Goal: Information Seeking & Learning: Compare options

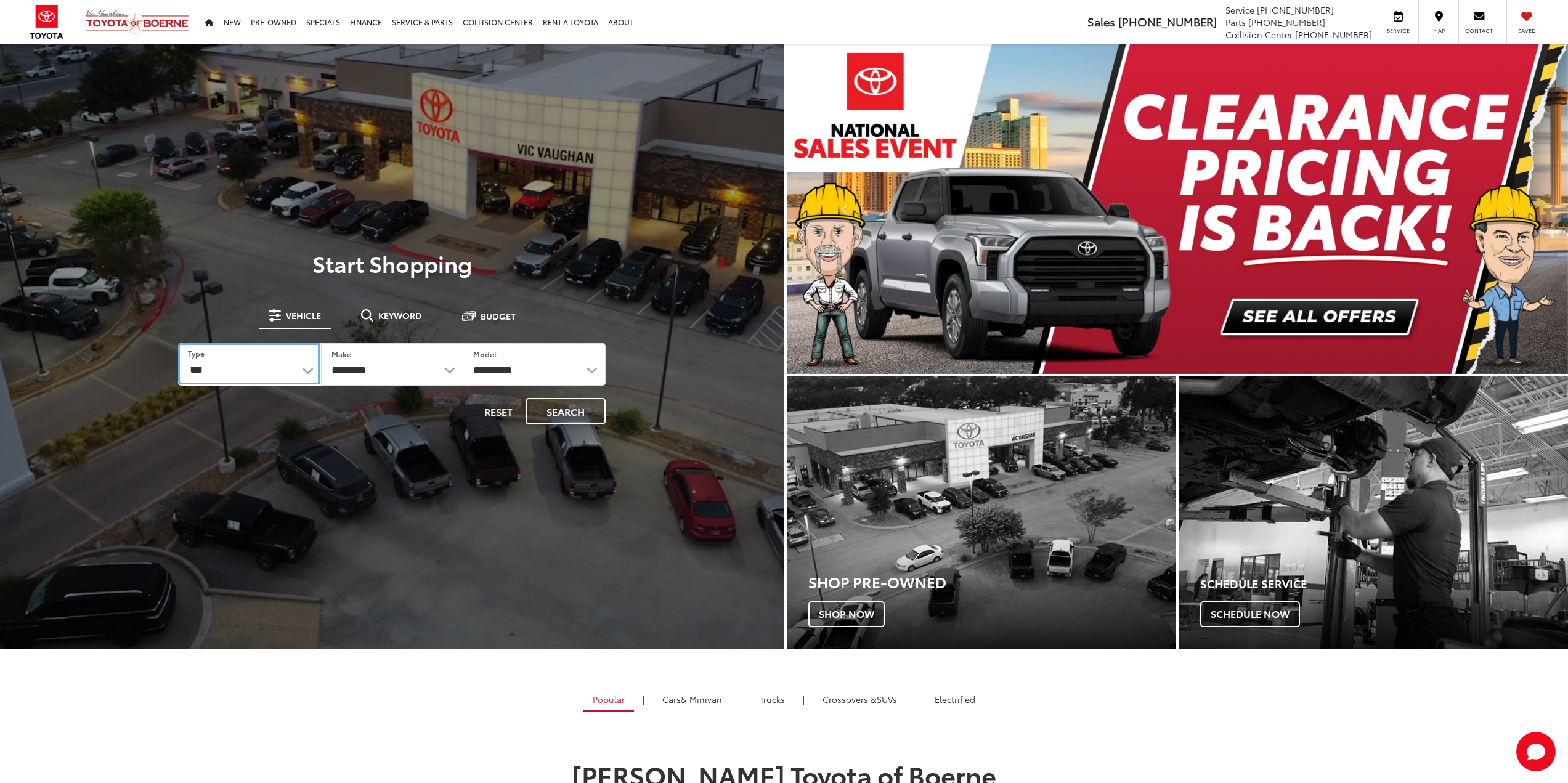
click at [279, 365] on select "*** *** **** *********" at bounding box center [249, 364] width 141 height 42
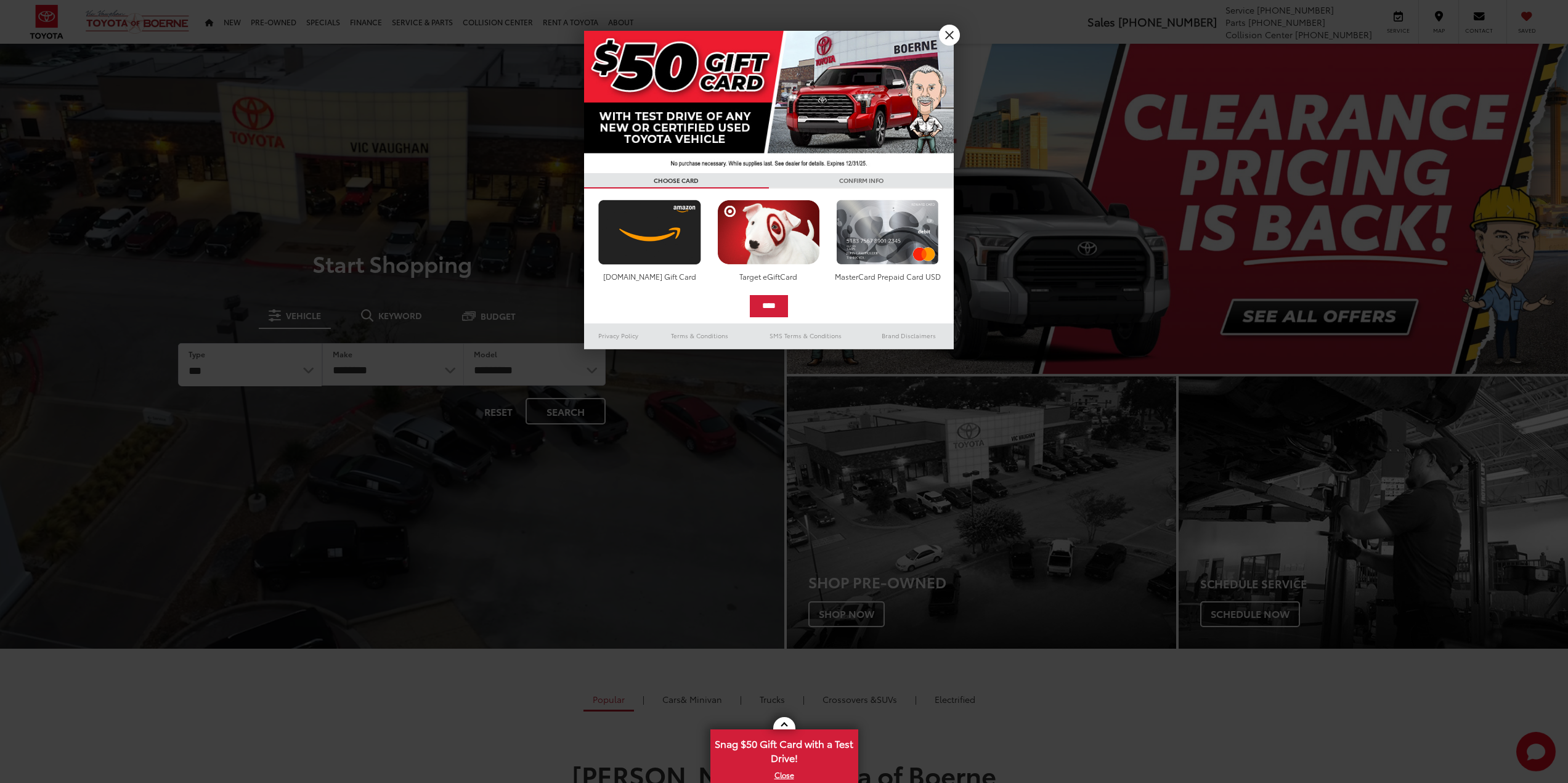
click at [289, 382] on div at bounding box center [784, 392] width 1568 height 783
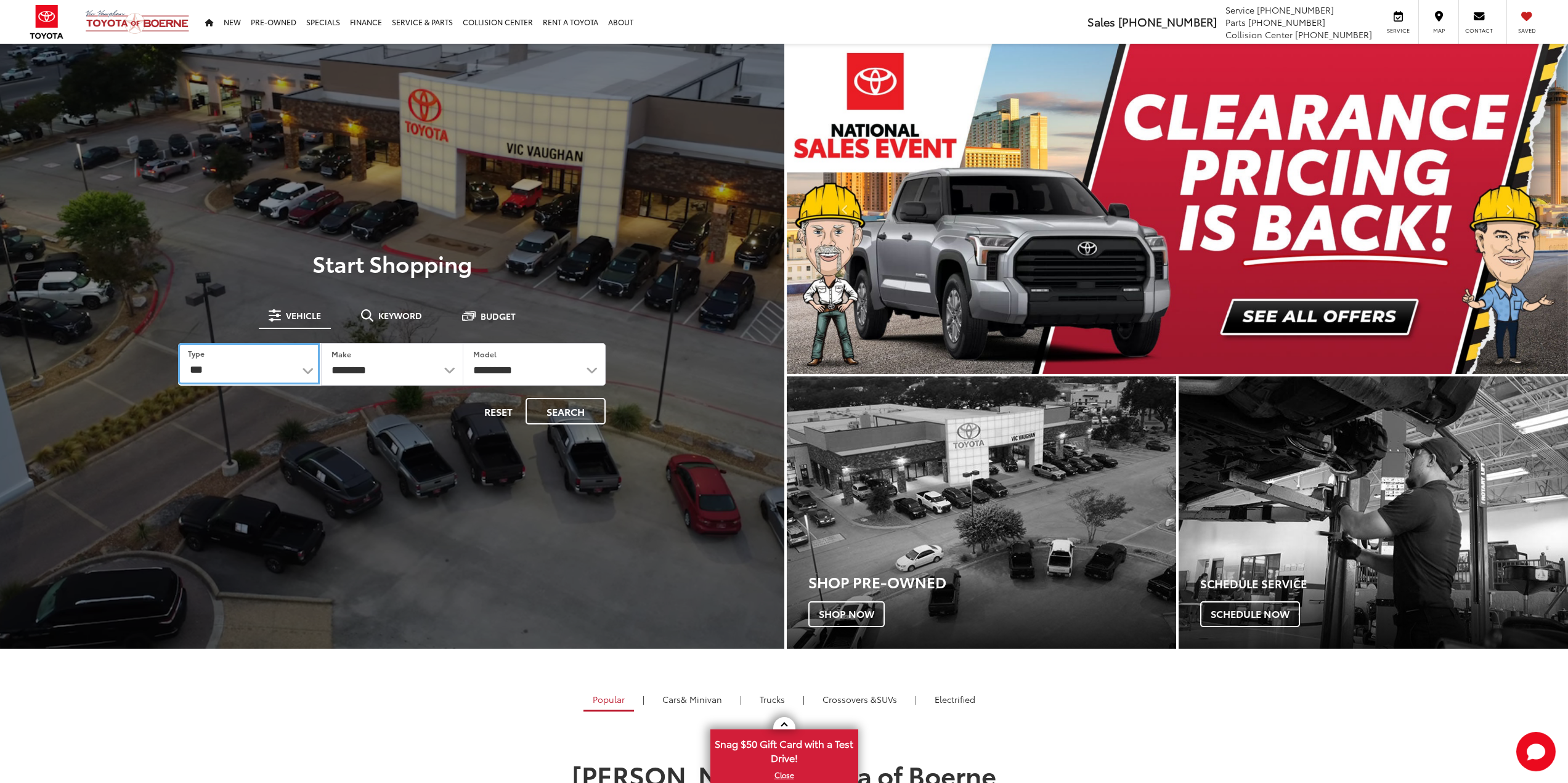
click at [286, 384] on select "*** *** **** *********" at bounding box center [249, 364] width 141 height 42
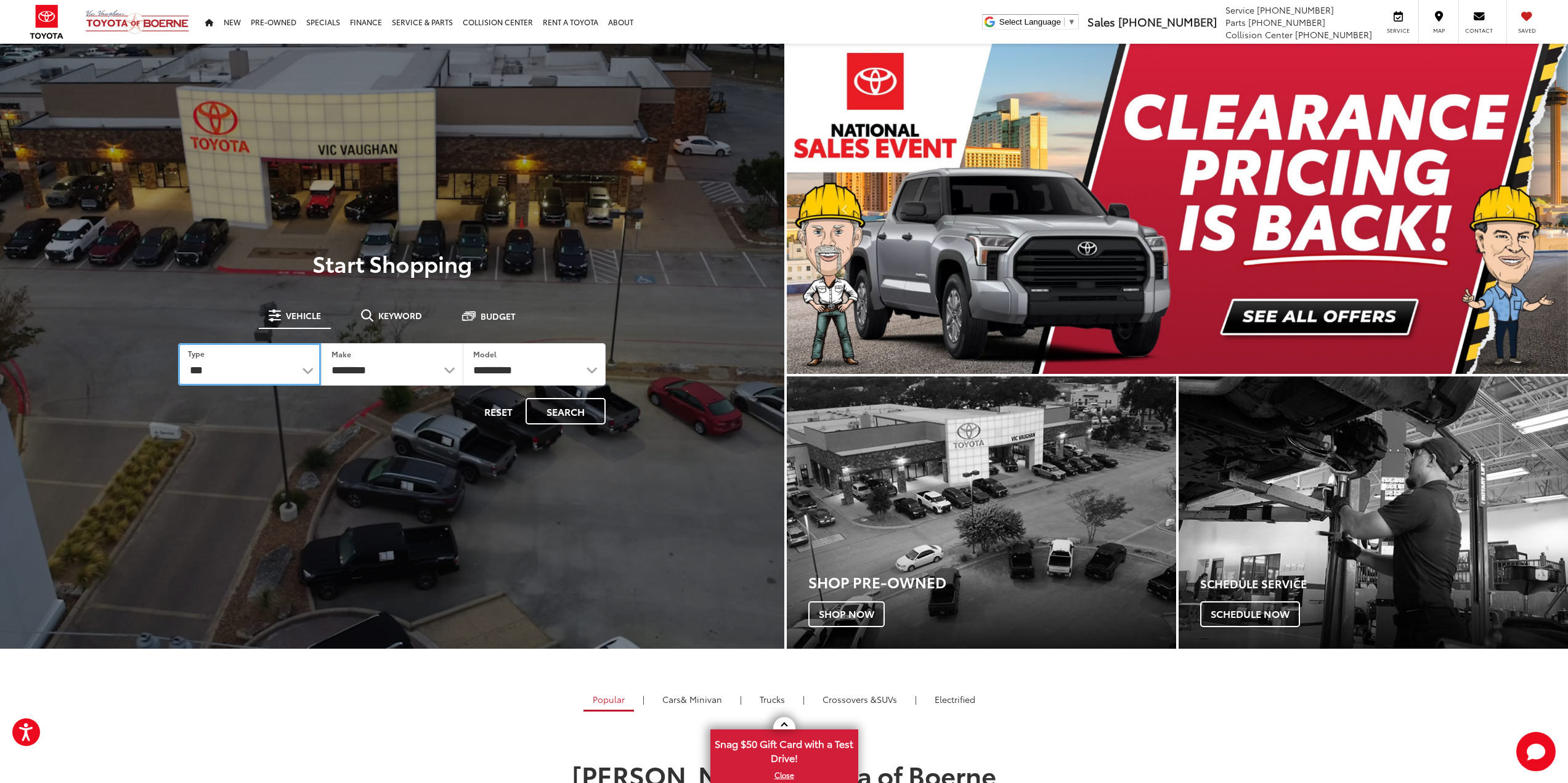
select select "******"
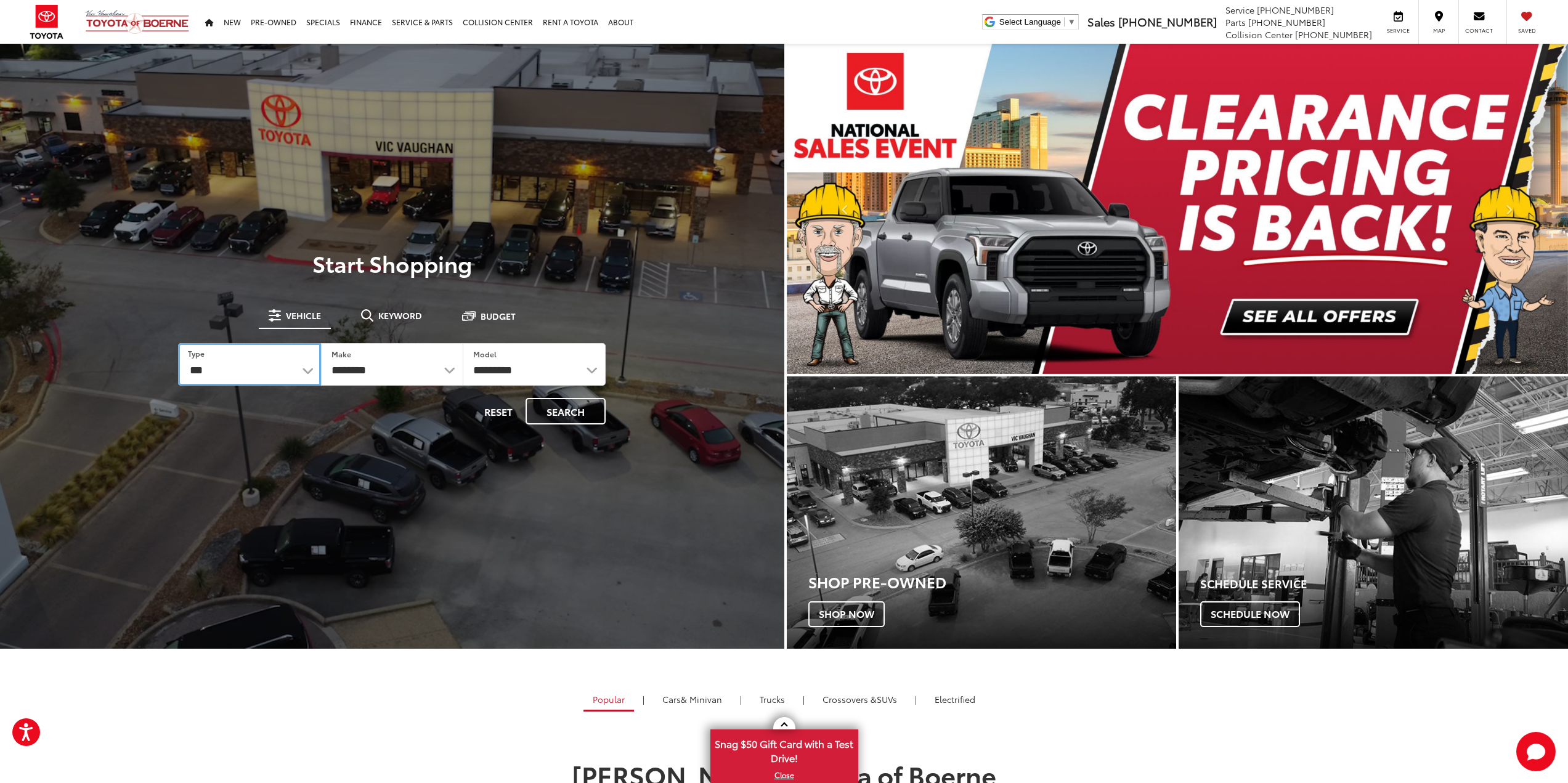
click at [179, 343] on select "*** *** **** *********" at bounding box center [249, 364] width 142 height 43
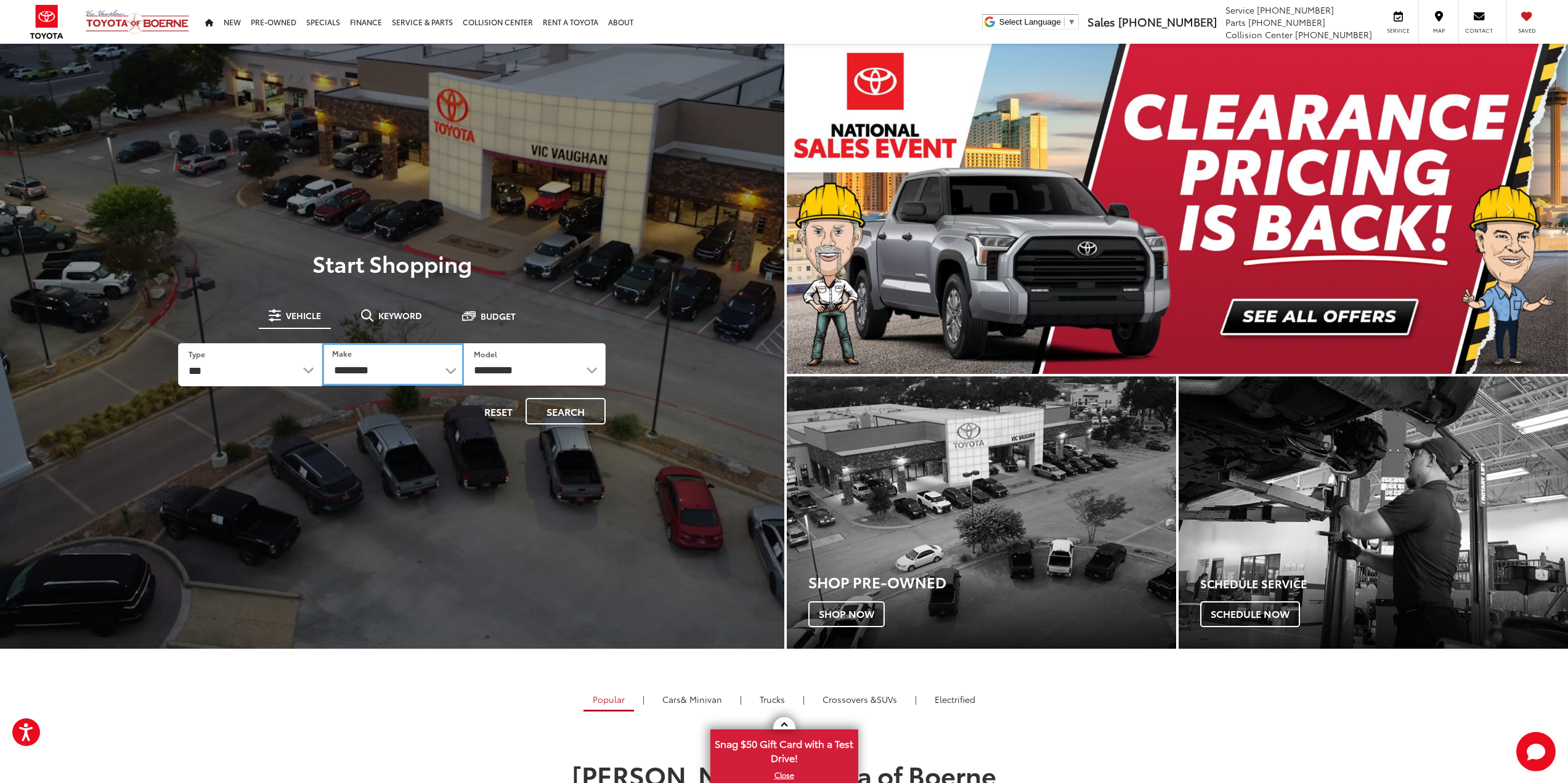
click at [389, 372] on select "**********" at bounding box center [393, 364] width 141 height 43
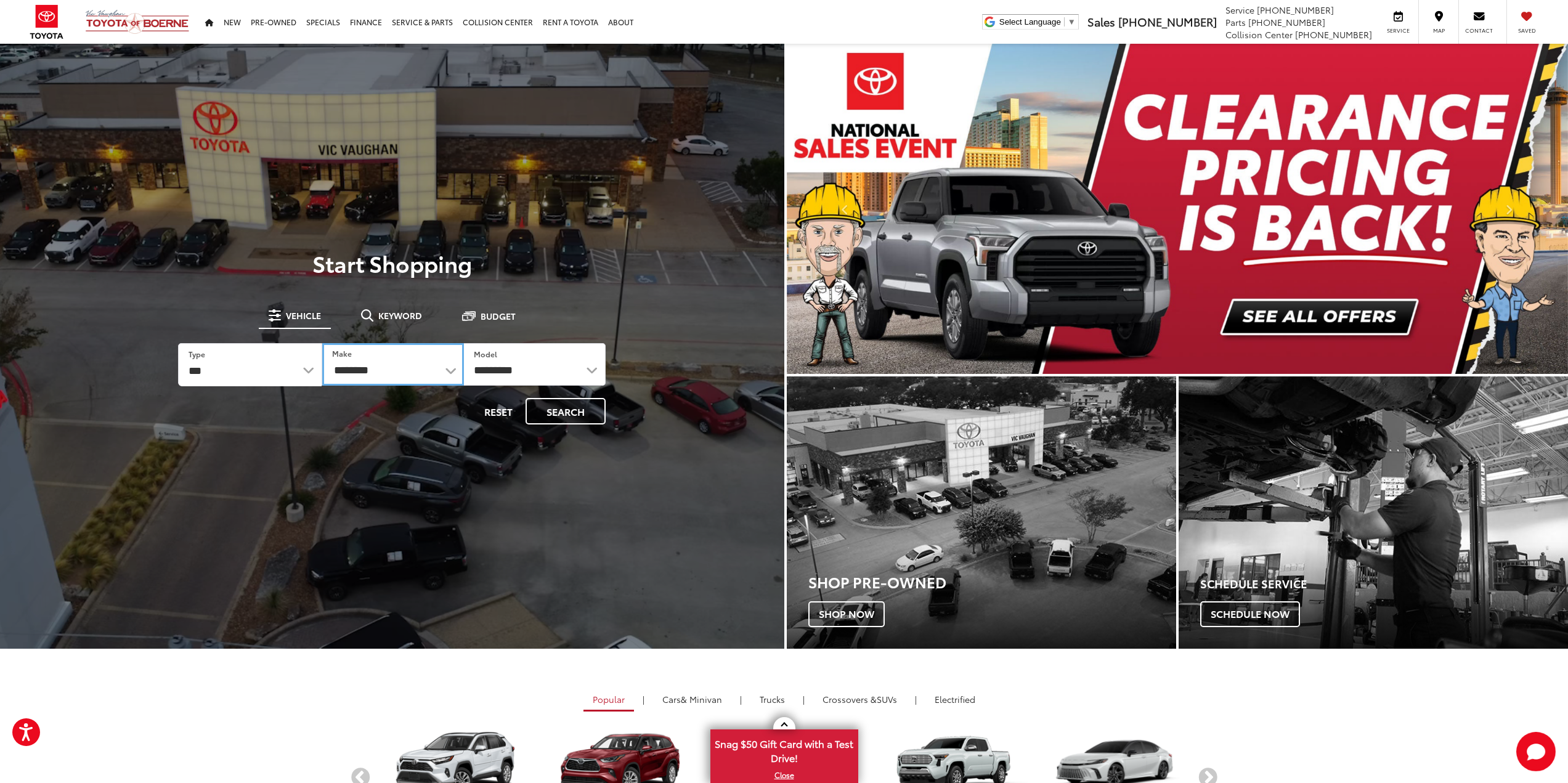
select select
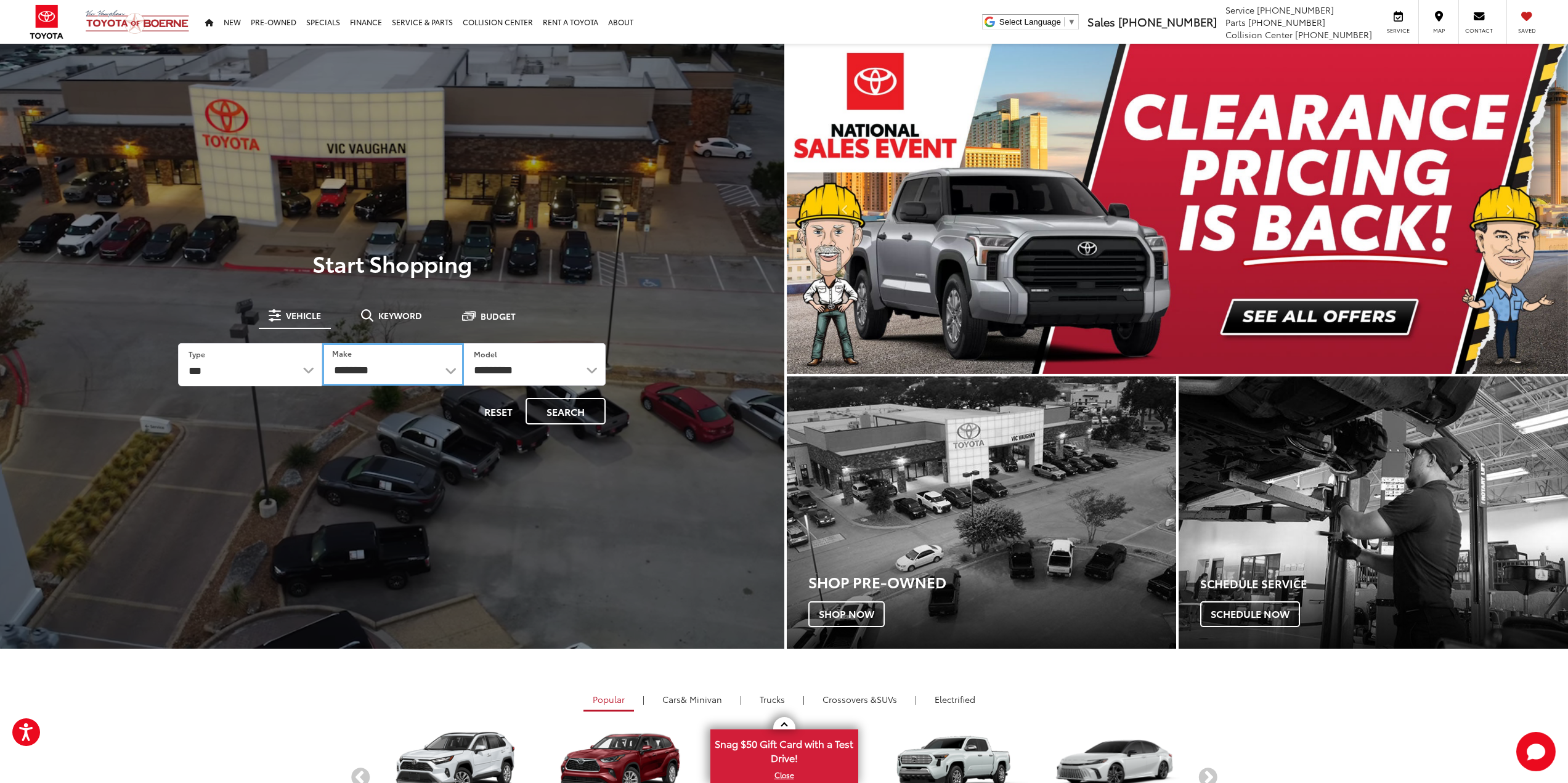
select select
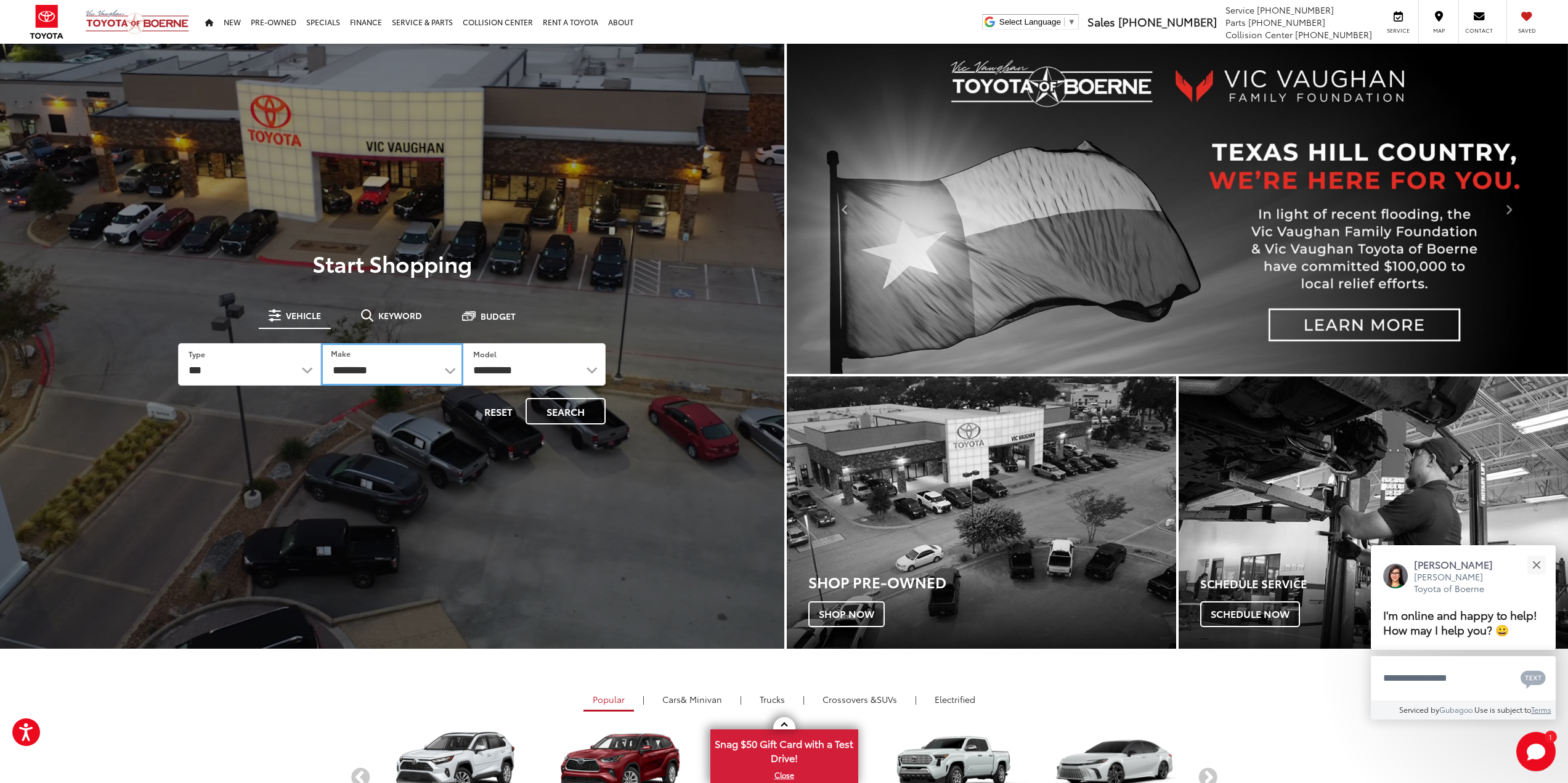
select select "*******"
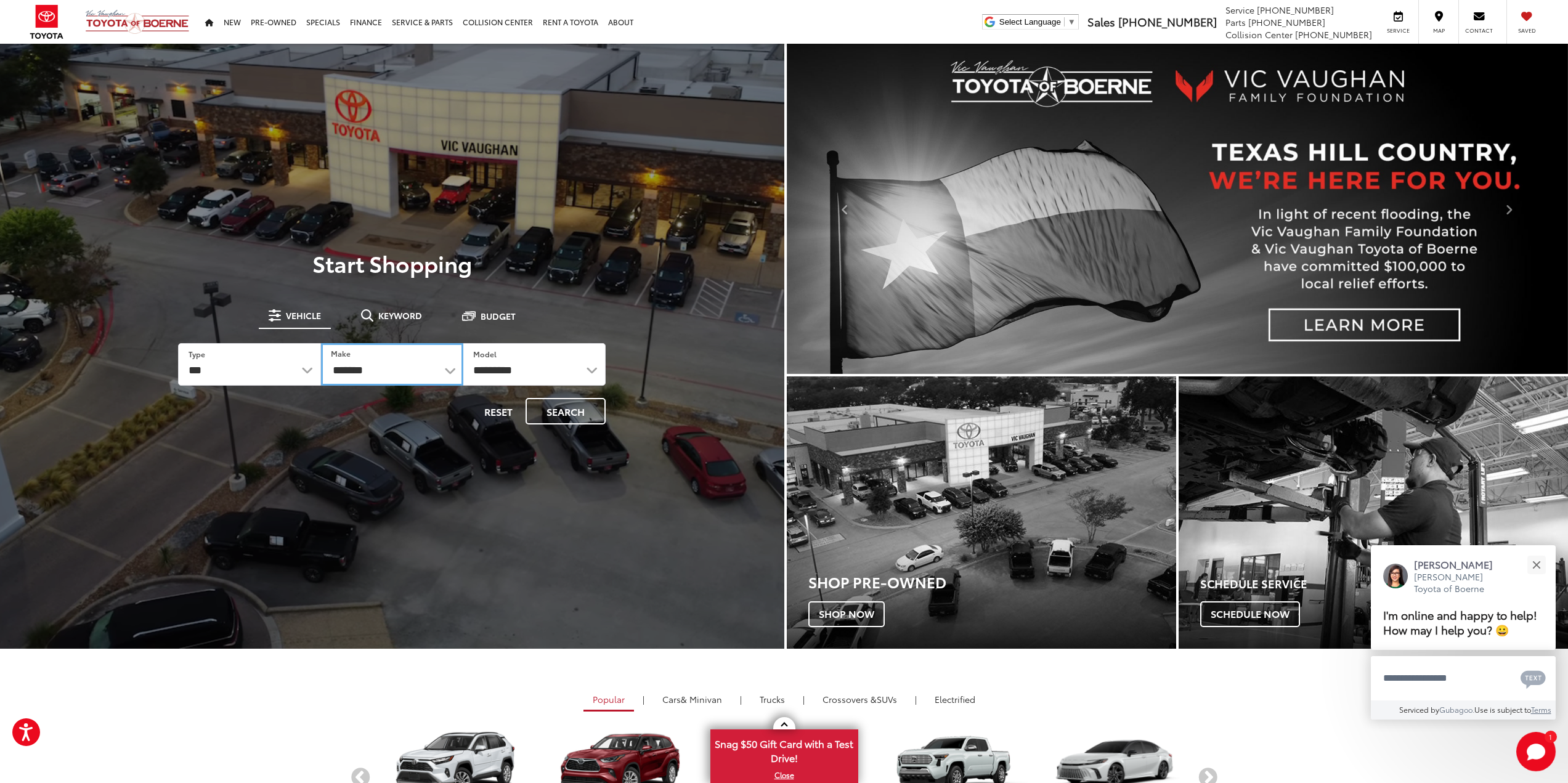
click at [321, 343] on select "**********" at bounding box center [392, 364] width 142 height 43
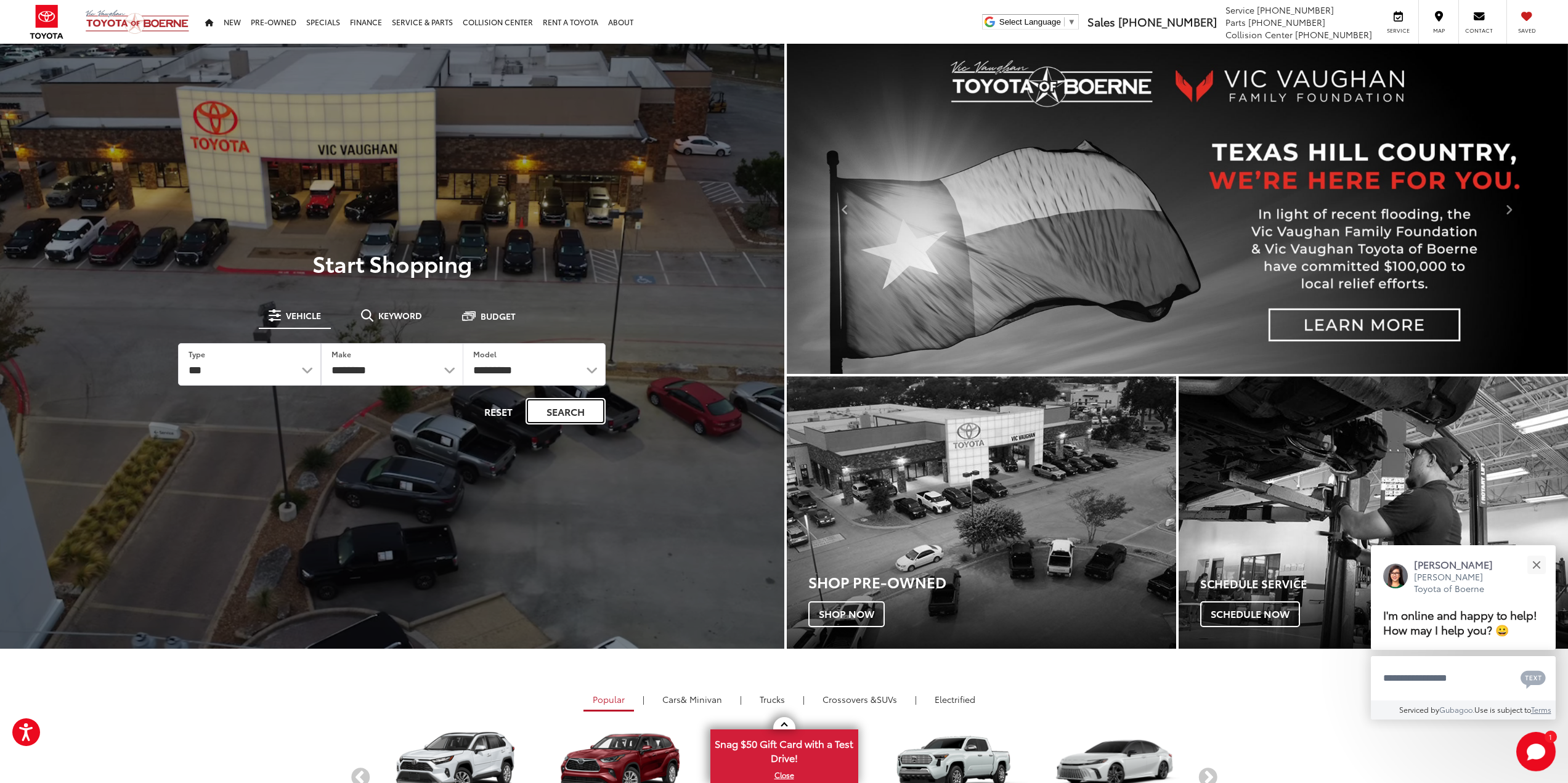
click at [571, 401] on button "Search" at bounding box center [566, 411] width 80 height 26
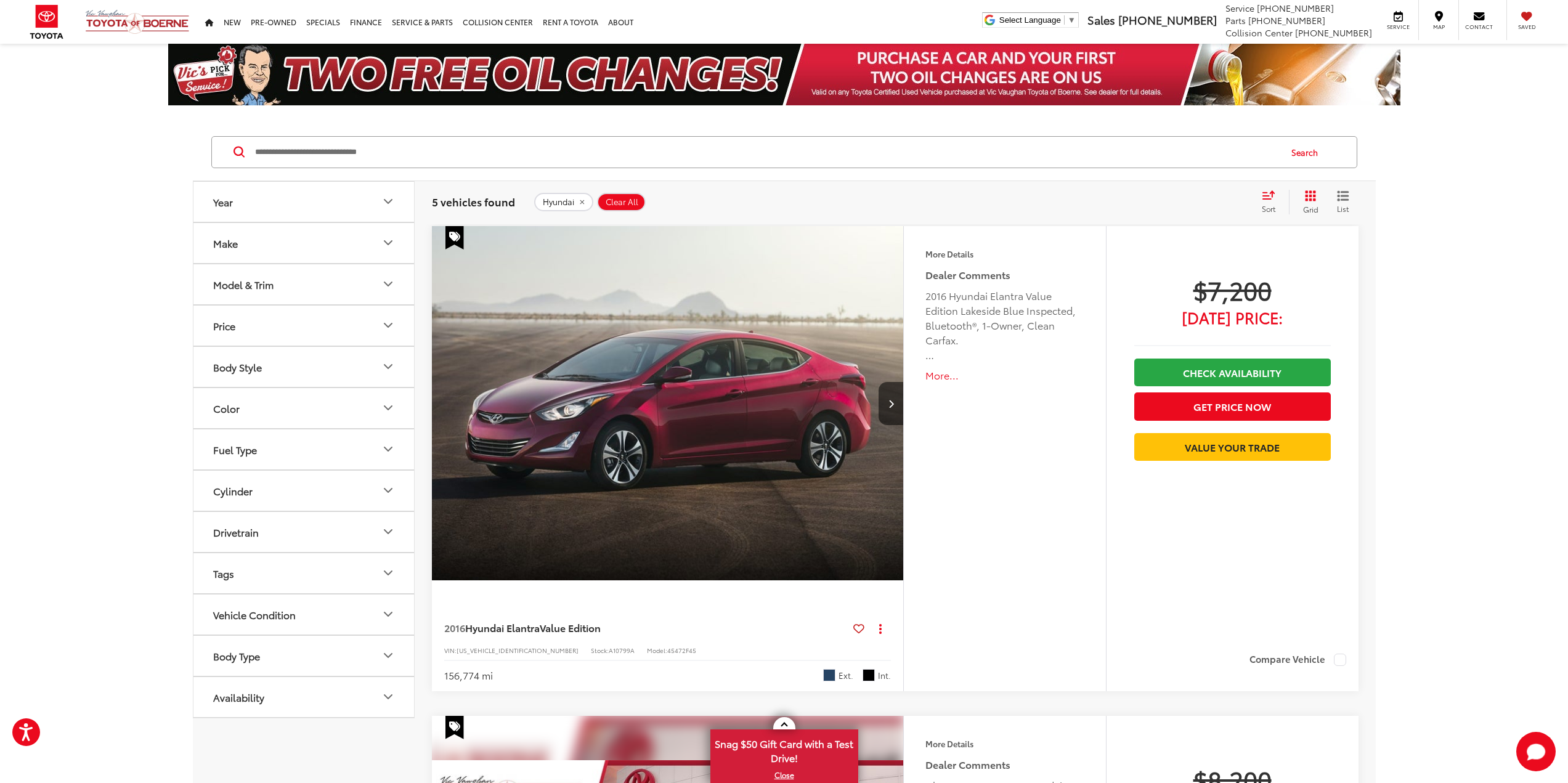
scroll to position [431, 0]
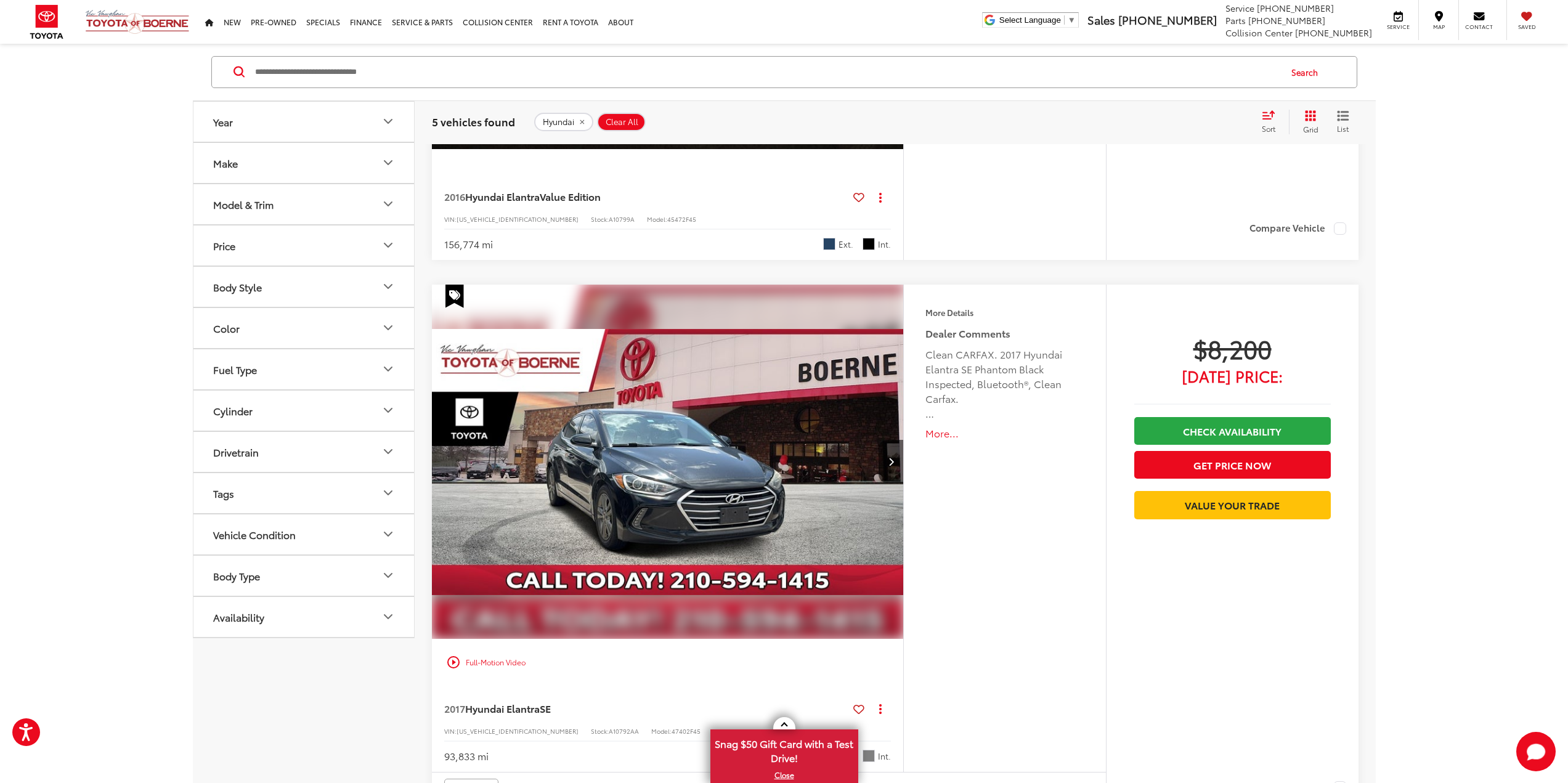
click at [303, 140] on button "Year" at bounding box center [304, 121] width 222 height 40
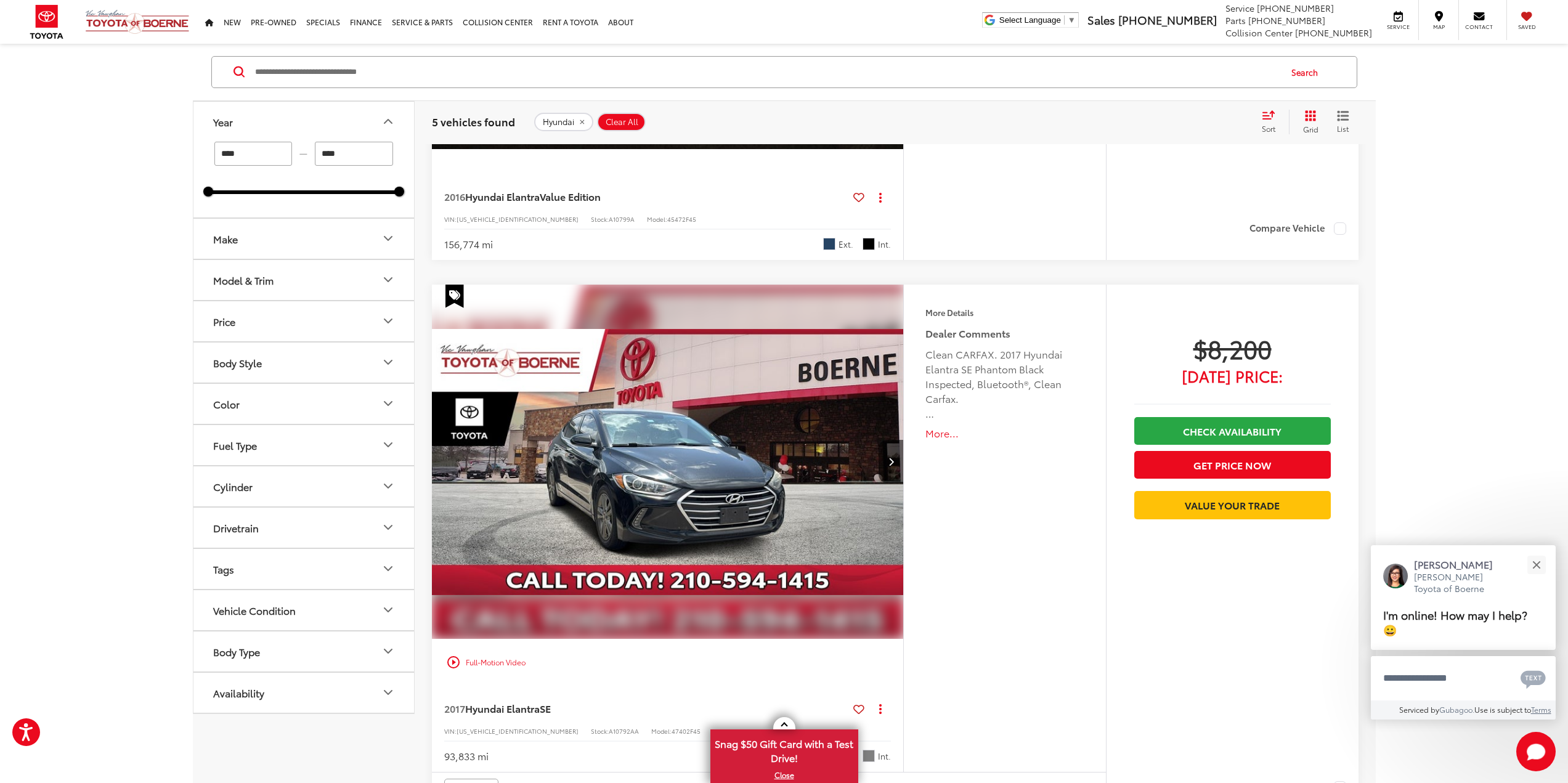
drag, startPoint x: 270, startPoint y: 160, endPoint x: 174, endPoint y: 160, distance: 96.0
drag, startPoint x: 208, startPoint y: 191, endPoint x: 426, endPoint y: 203, distance: 218.3
type input "****"
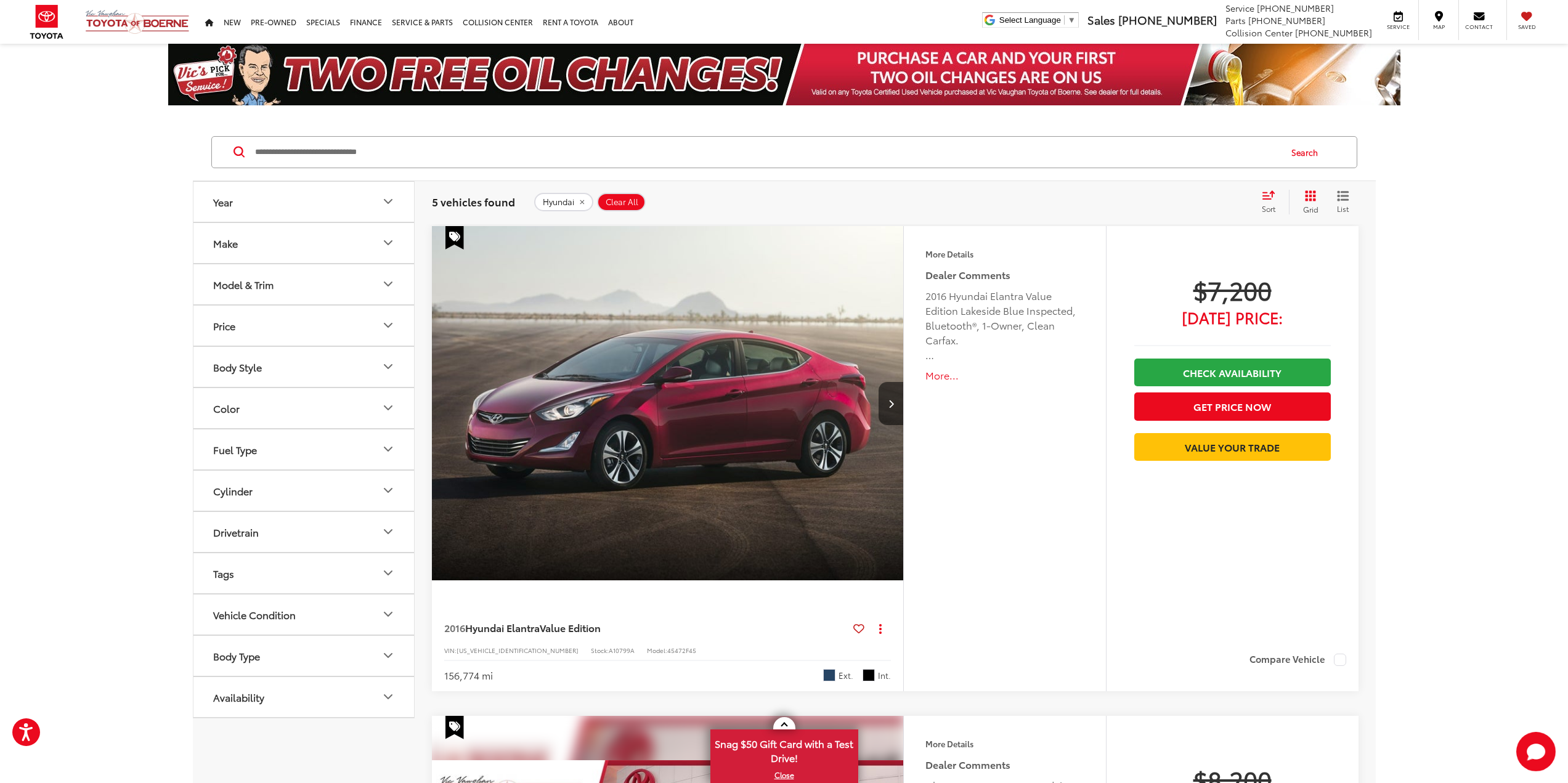
click at [384, 255] on button "Make" at bounding box center [304, 243] width 222 height 40
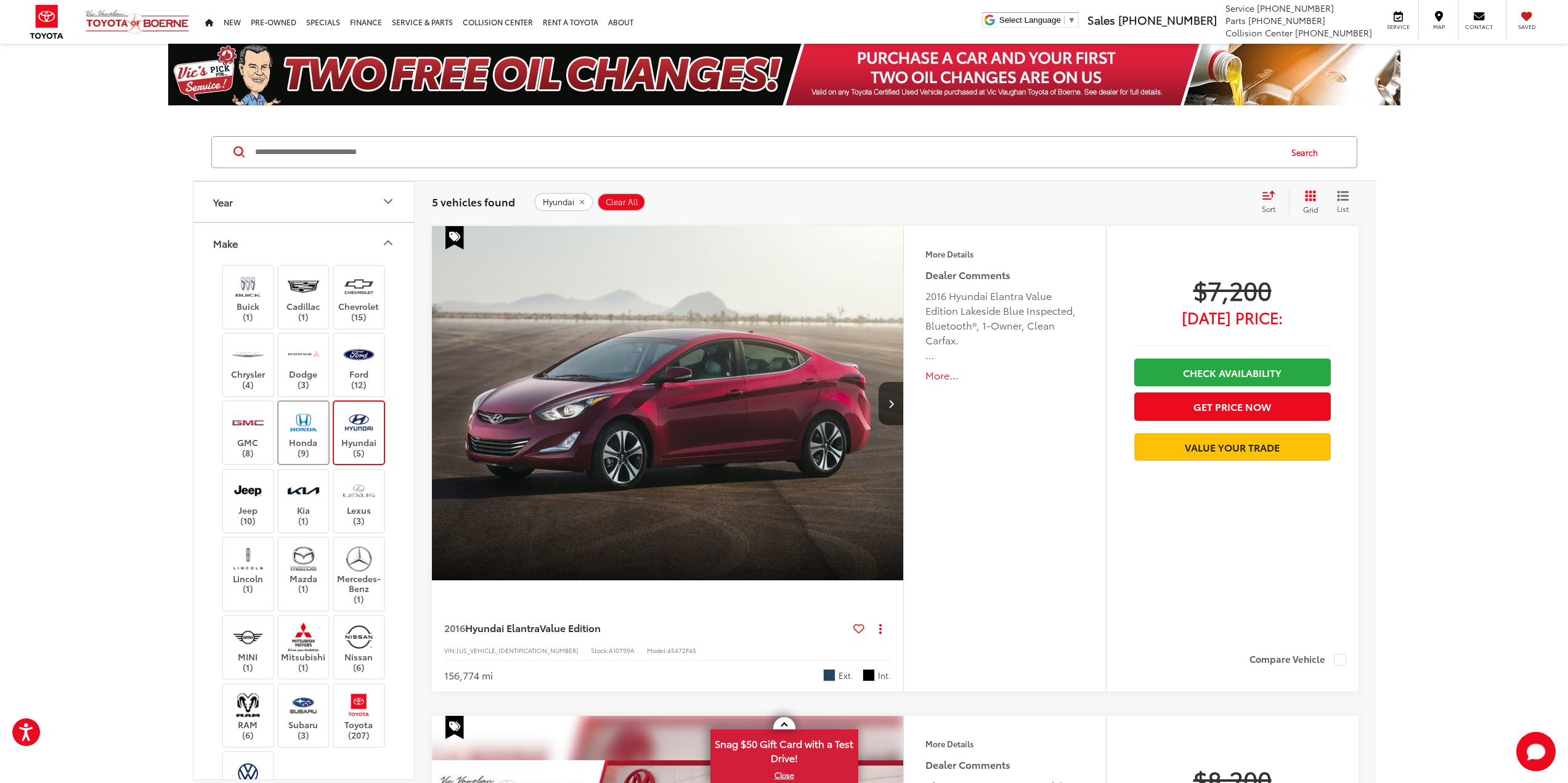
click at [303, 443] on label "Honda (9)" at bounding box center [303, 432] width 50 height 50
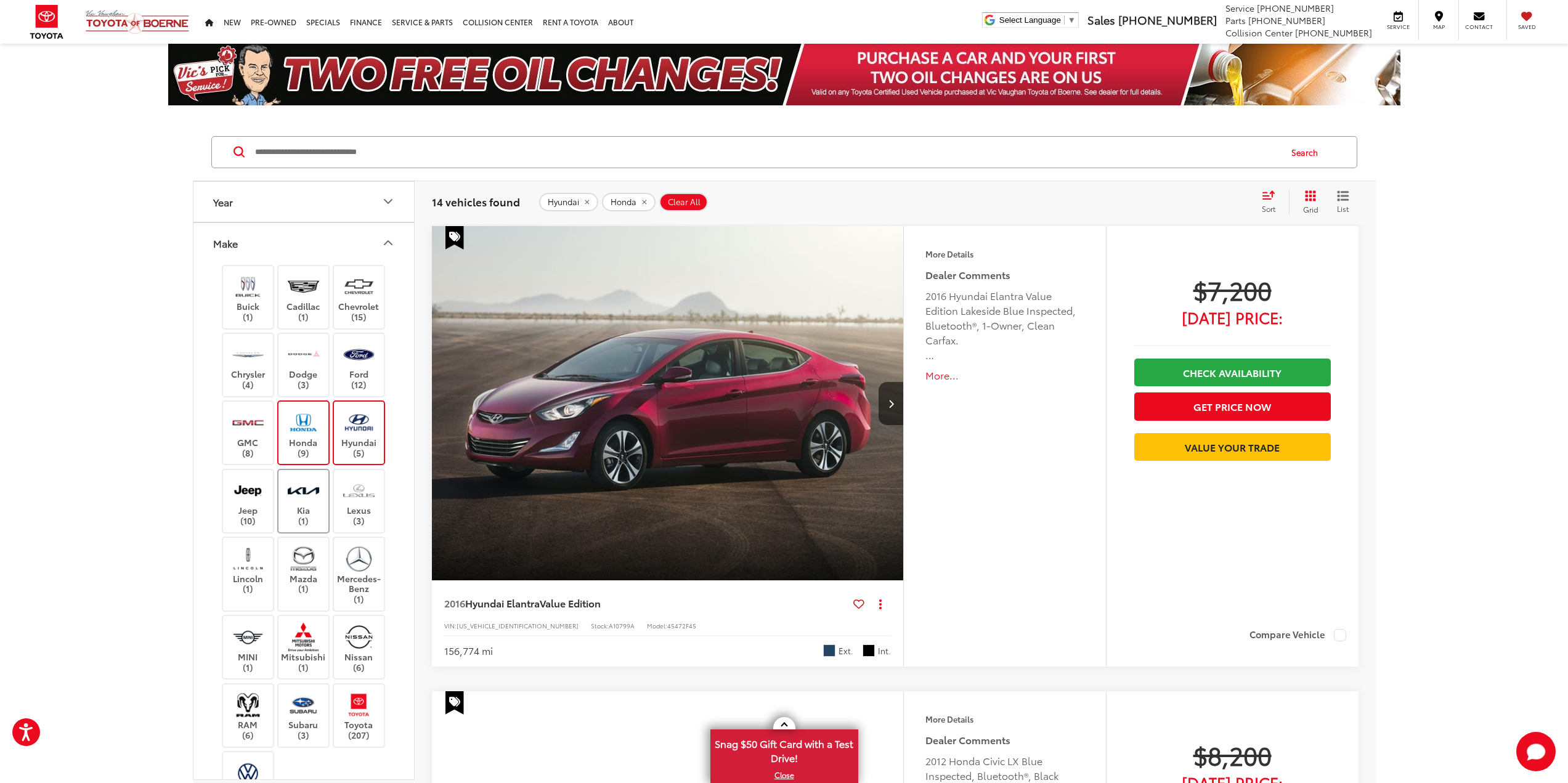
scroll to position [123, 0]
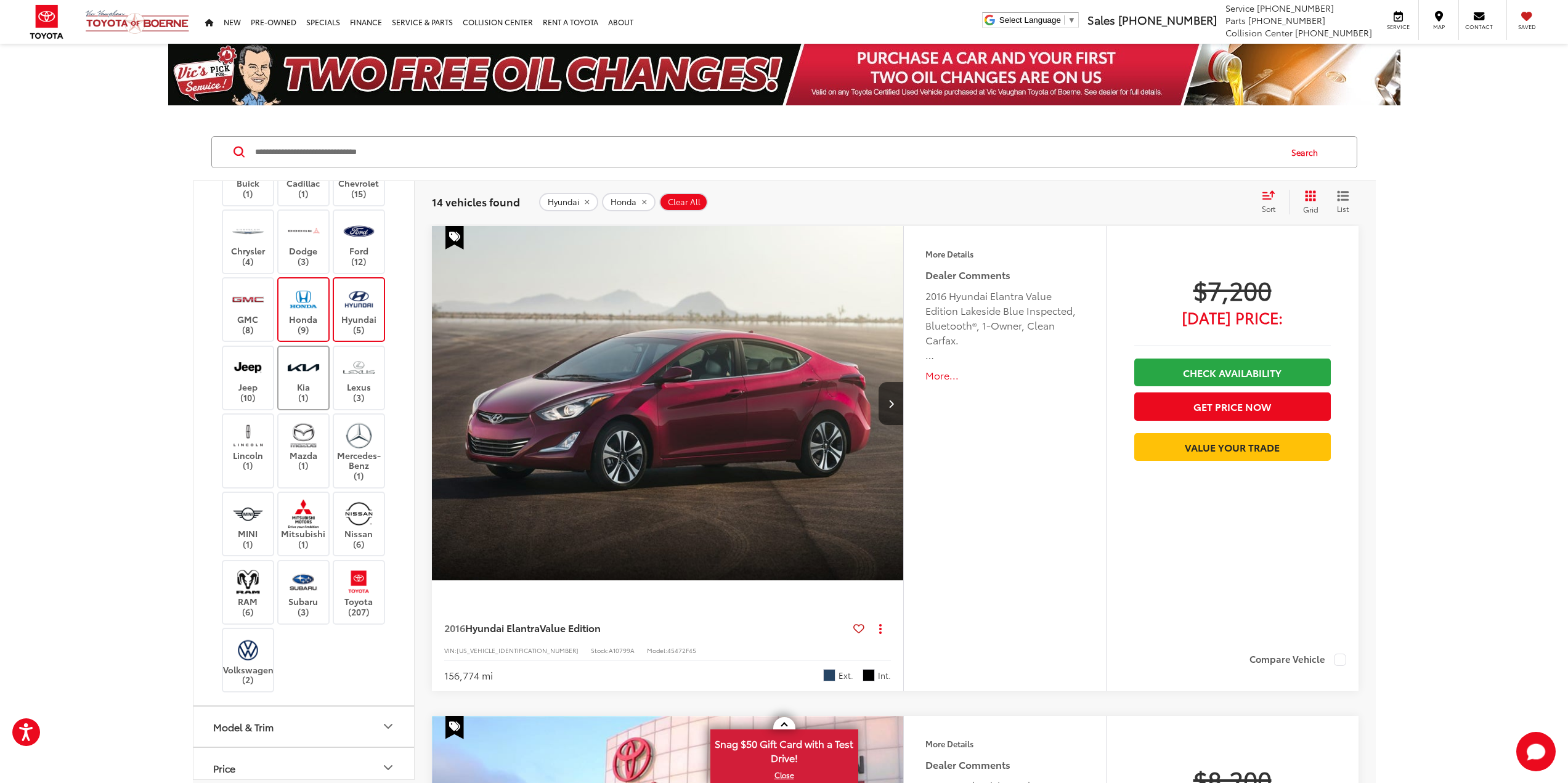
click at [310, 378] on img at bounding box center [303, 368] width 34 height 29
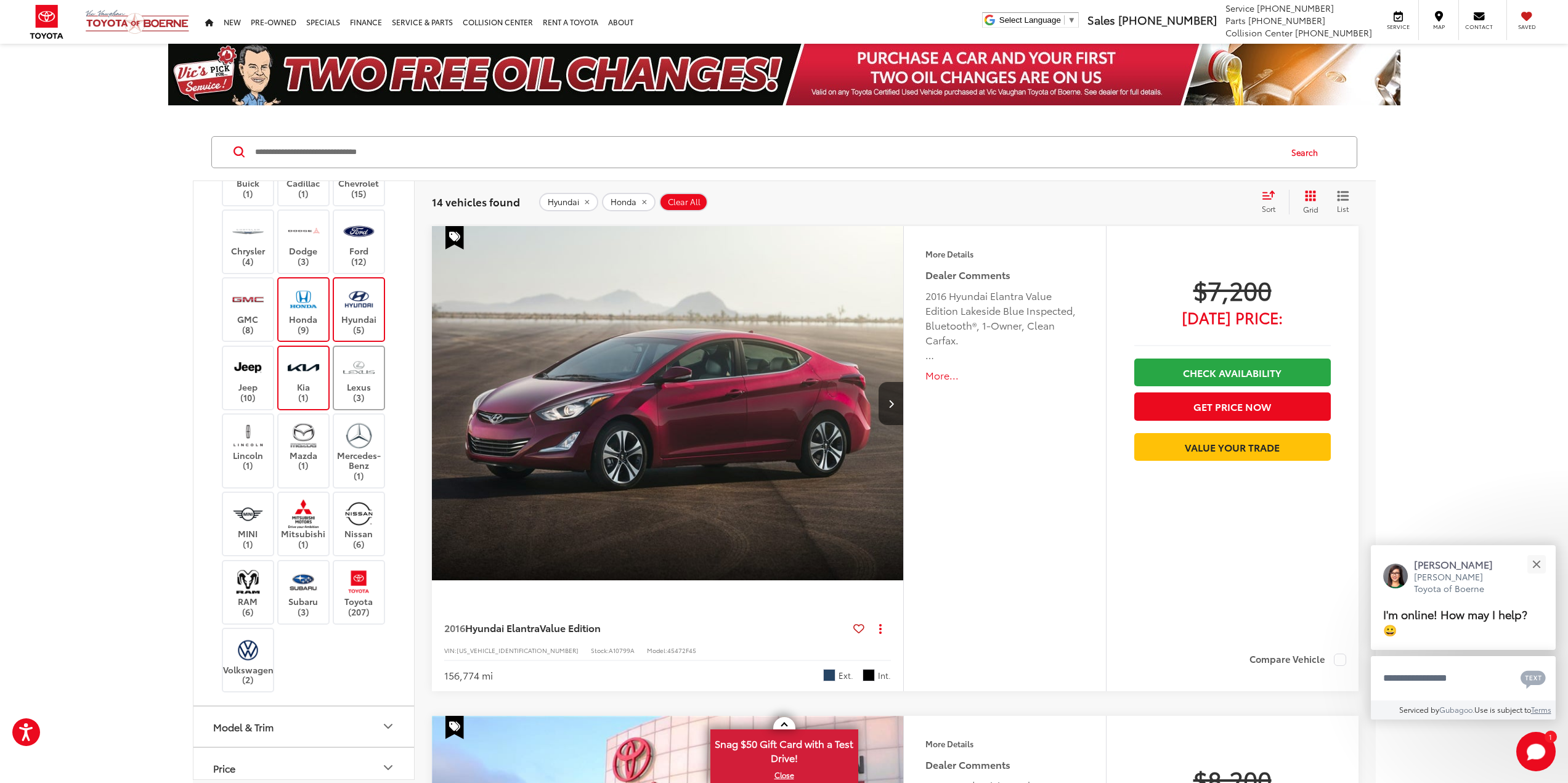
click at [376, 376] on label "Lexus (3)" at bounding box center [359, 378] width 50 height 50
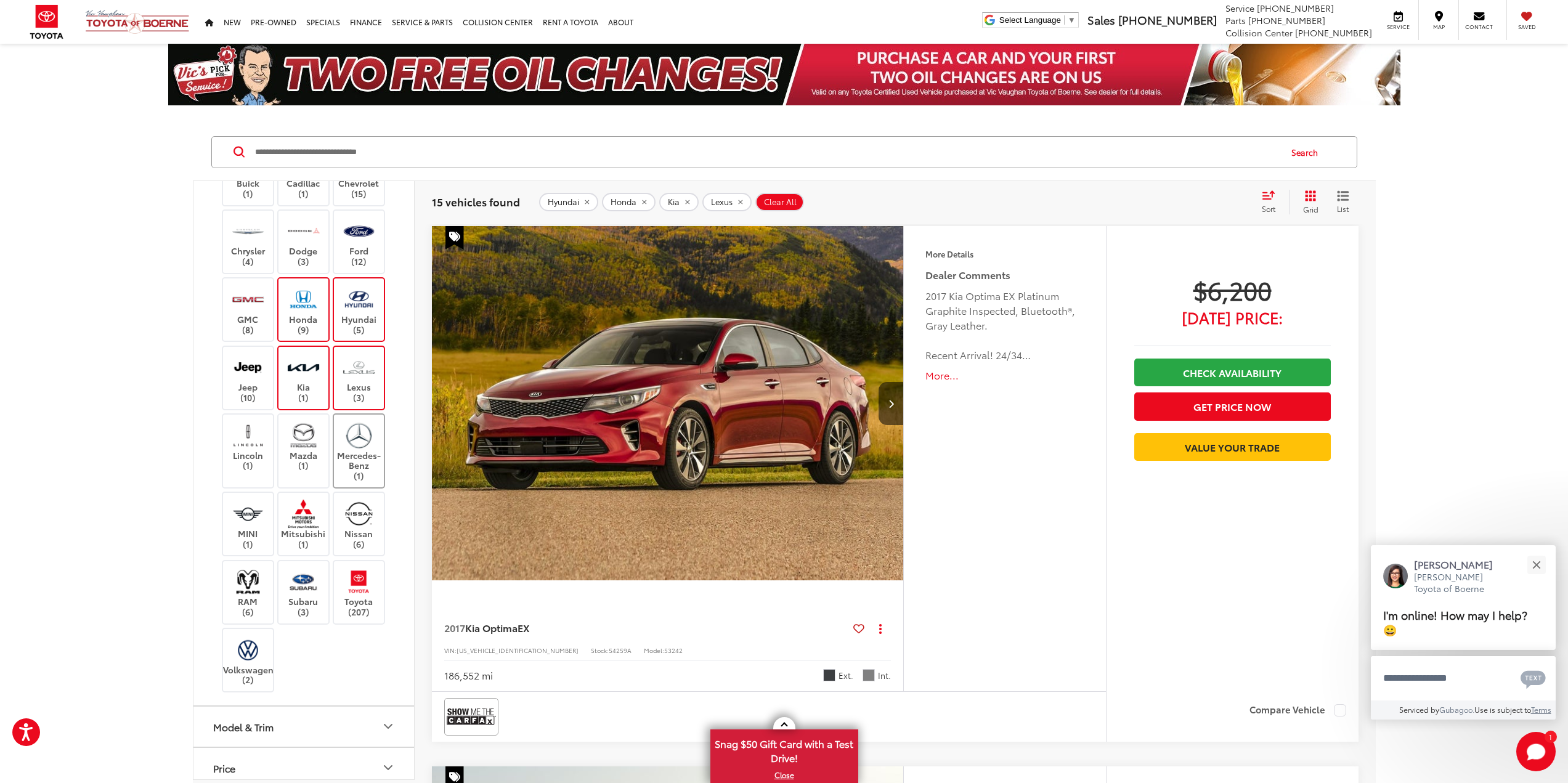
click at [352, 454] on label "Mercedes-Benz (1)" at bounding box center [359, 450] width 50 height 61
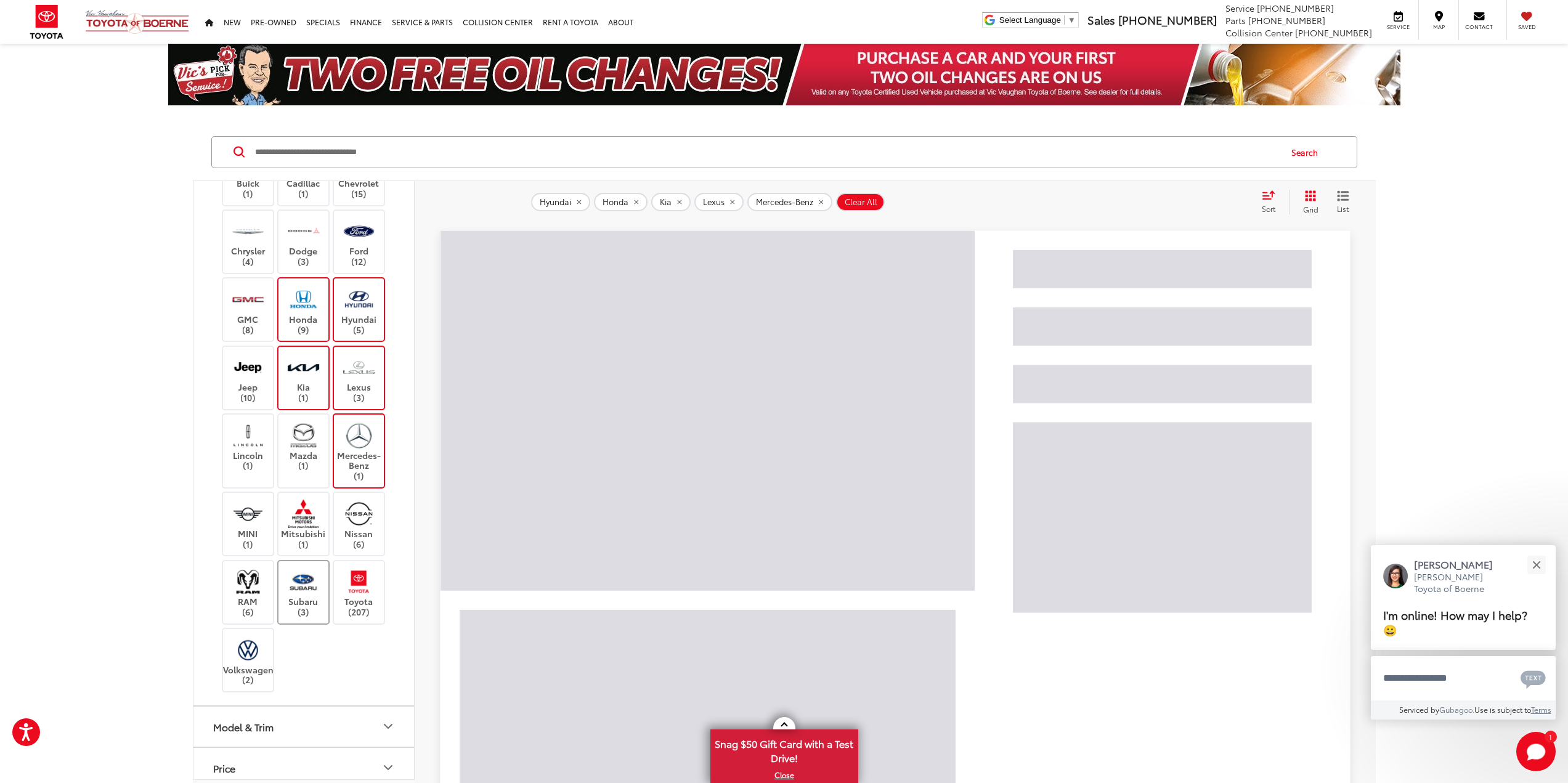
click at [293, 587] on img at bounding box center [303, 582] width 34 height 29
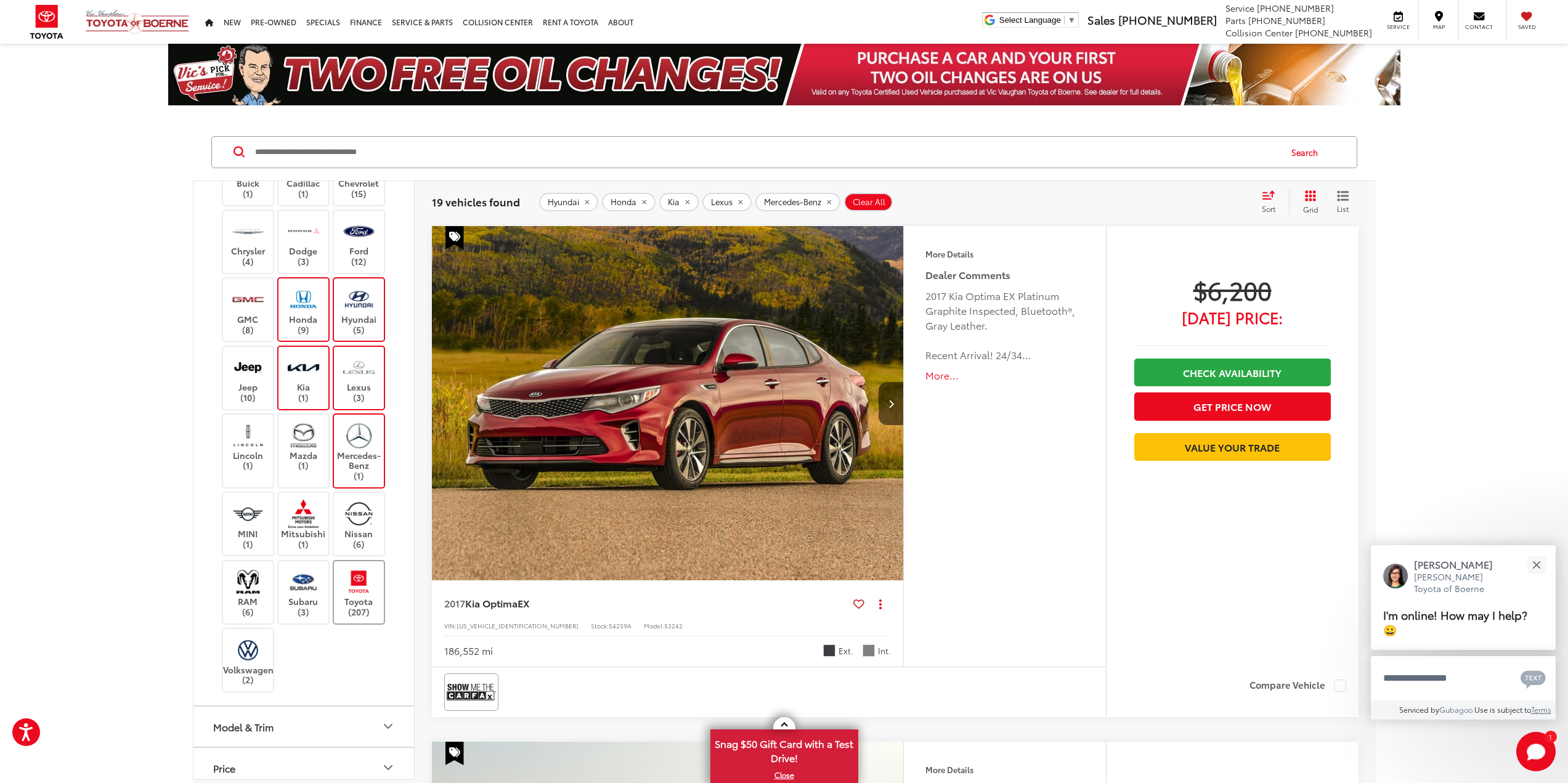
click at [353, 587] on img at bounding box center [358, 582] width 34 height 29
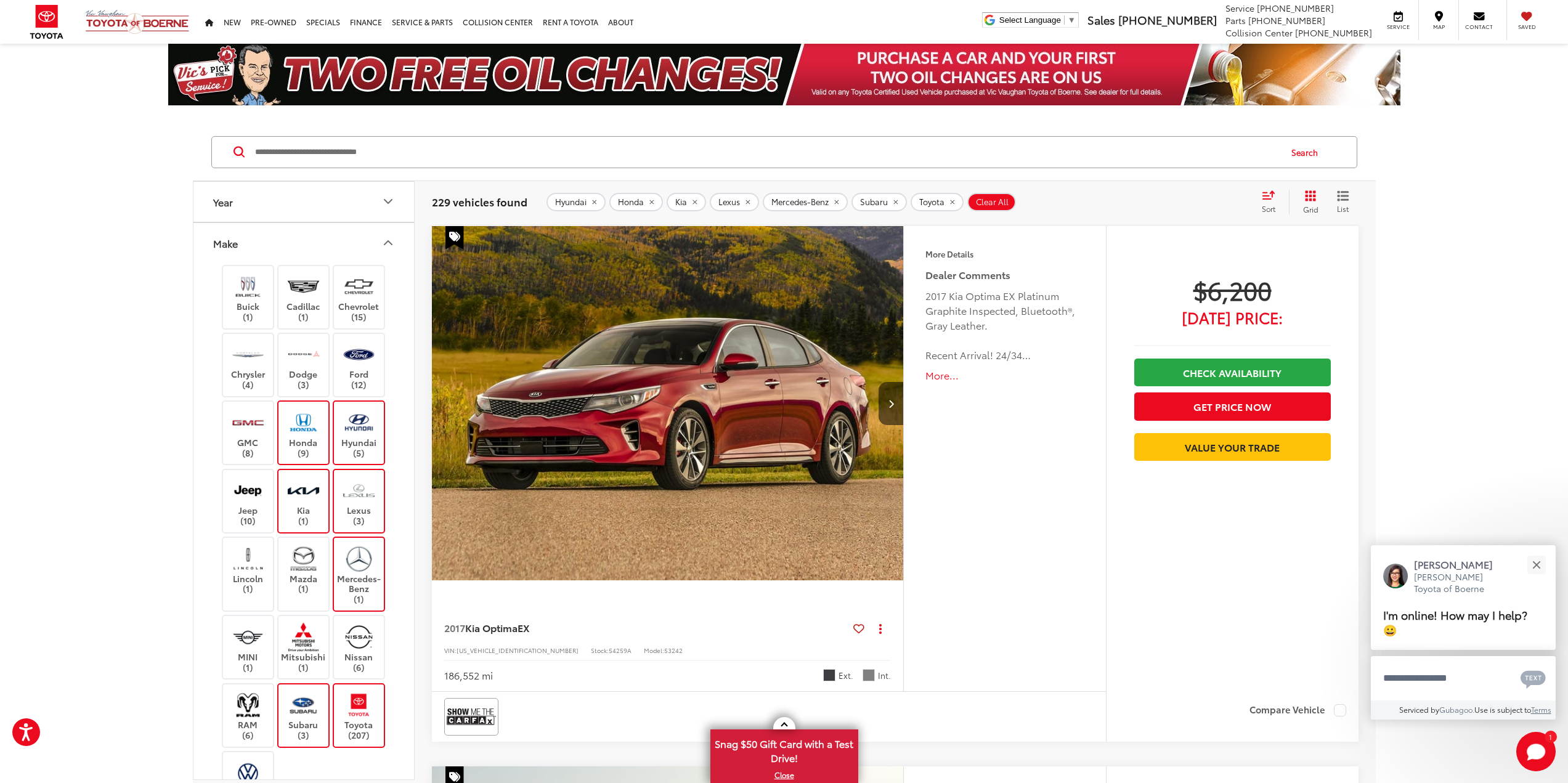
click at [376, 249] on button "Make" at bounding box center [304, 243] width 222 height 40
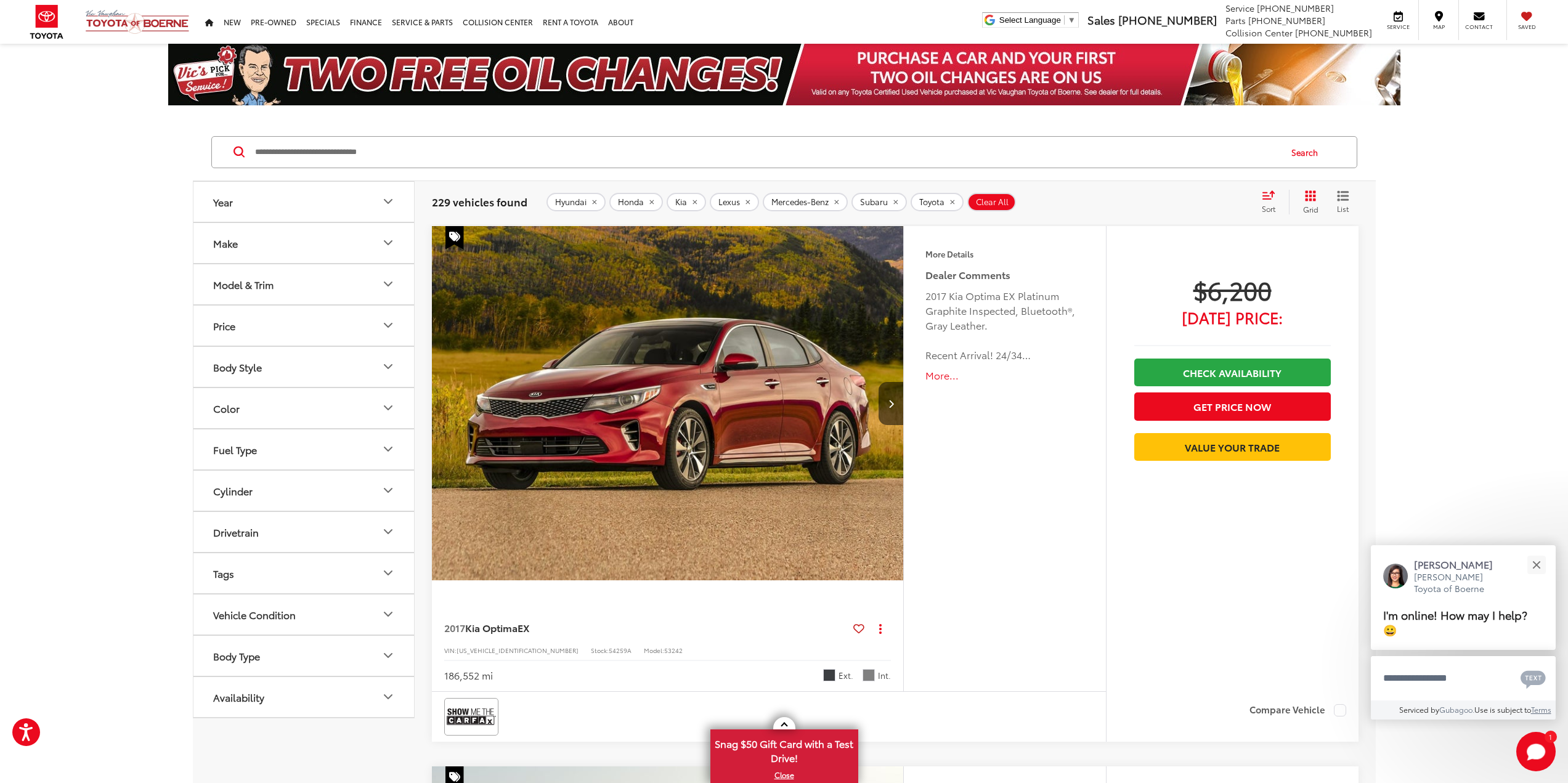
click at [388, 207] on icon "Year" at bounding box center [388, 201] width 15 height 14
drag, startPoint x: 210, startPoint y: 273, endPoint x: 367, endPoint y: 278, distance: 157.1
click at [367, 278] on div "**** — **** 2022 2025" at bounding box center [303, 260] width 220 height 76
type input "****"
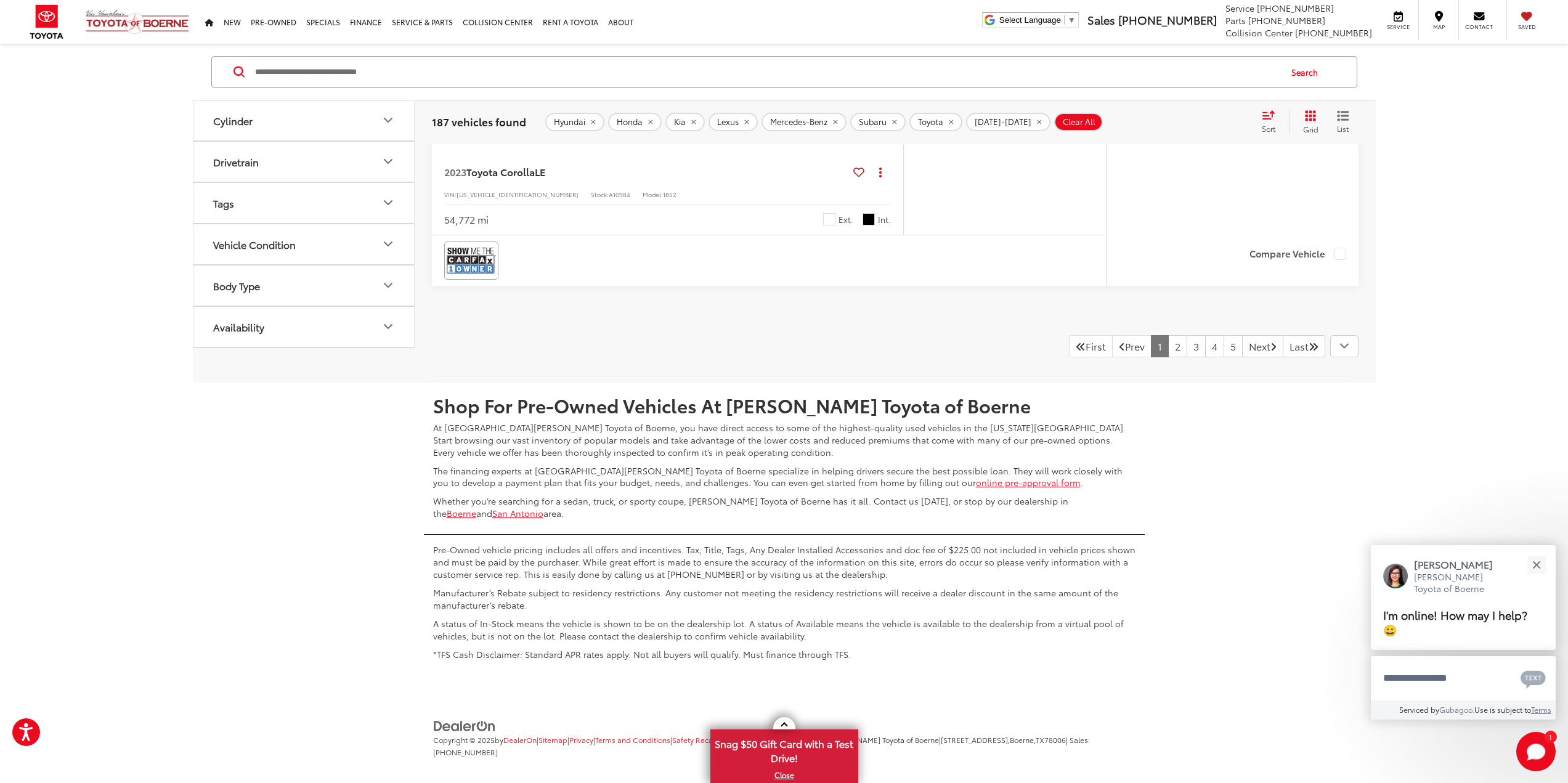
scroll to position [6558, 0]
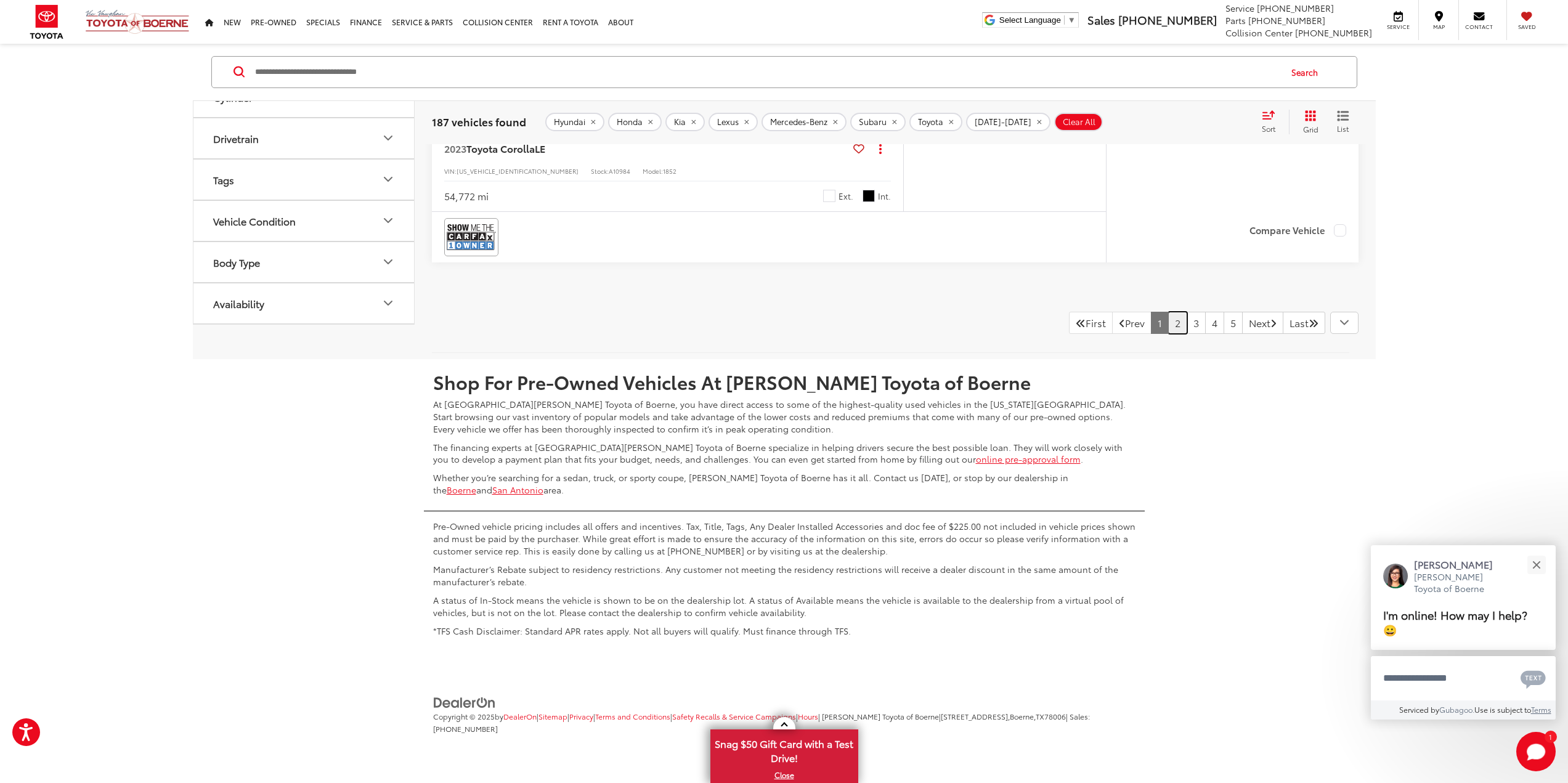
click at [1168, 321] on link "2" at bounding box center [1177, 323] width 19 height 22
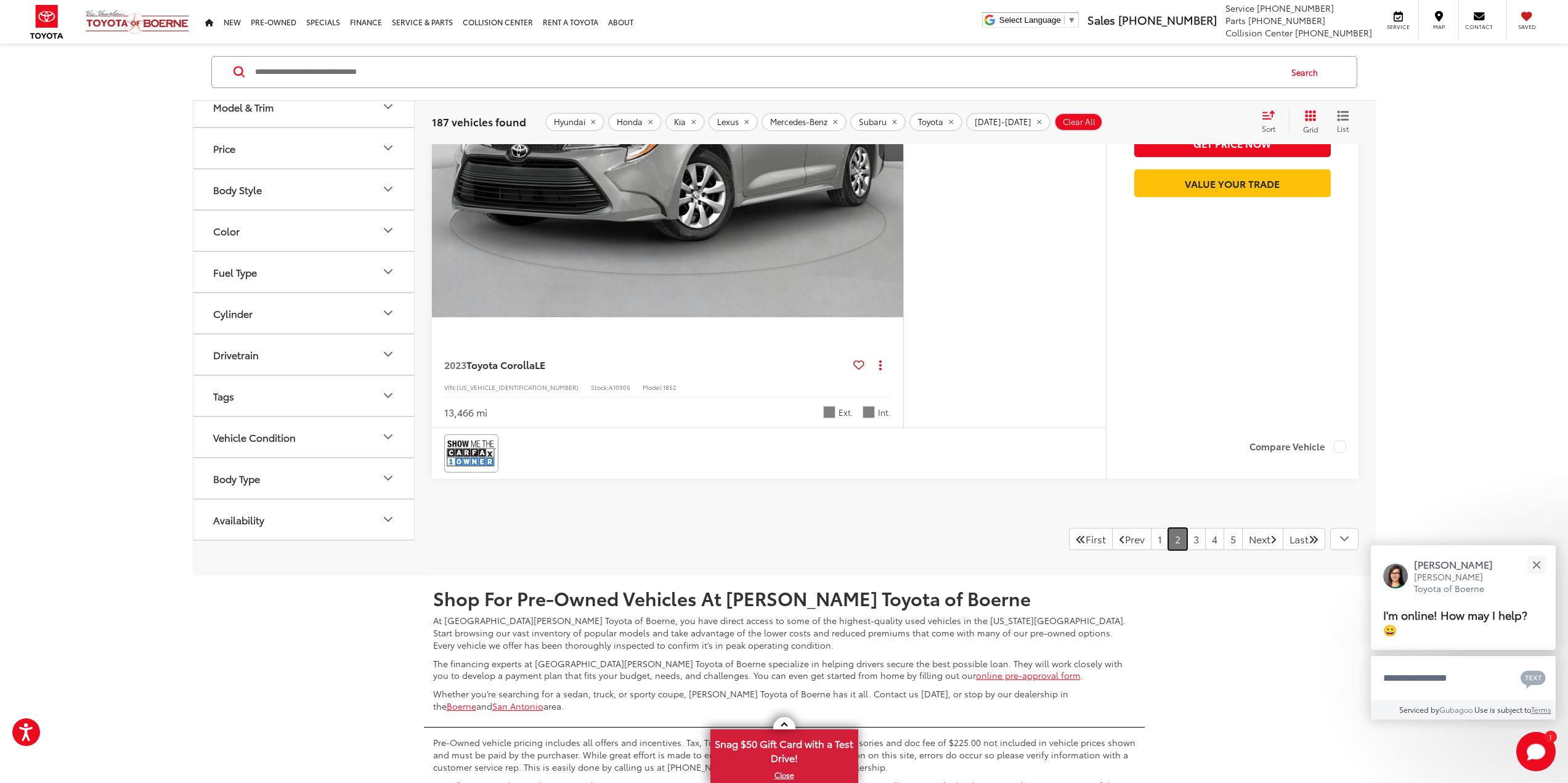
scroll to position [6513, 0]
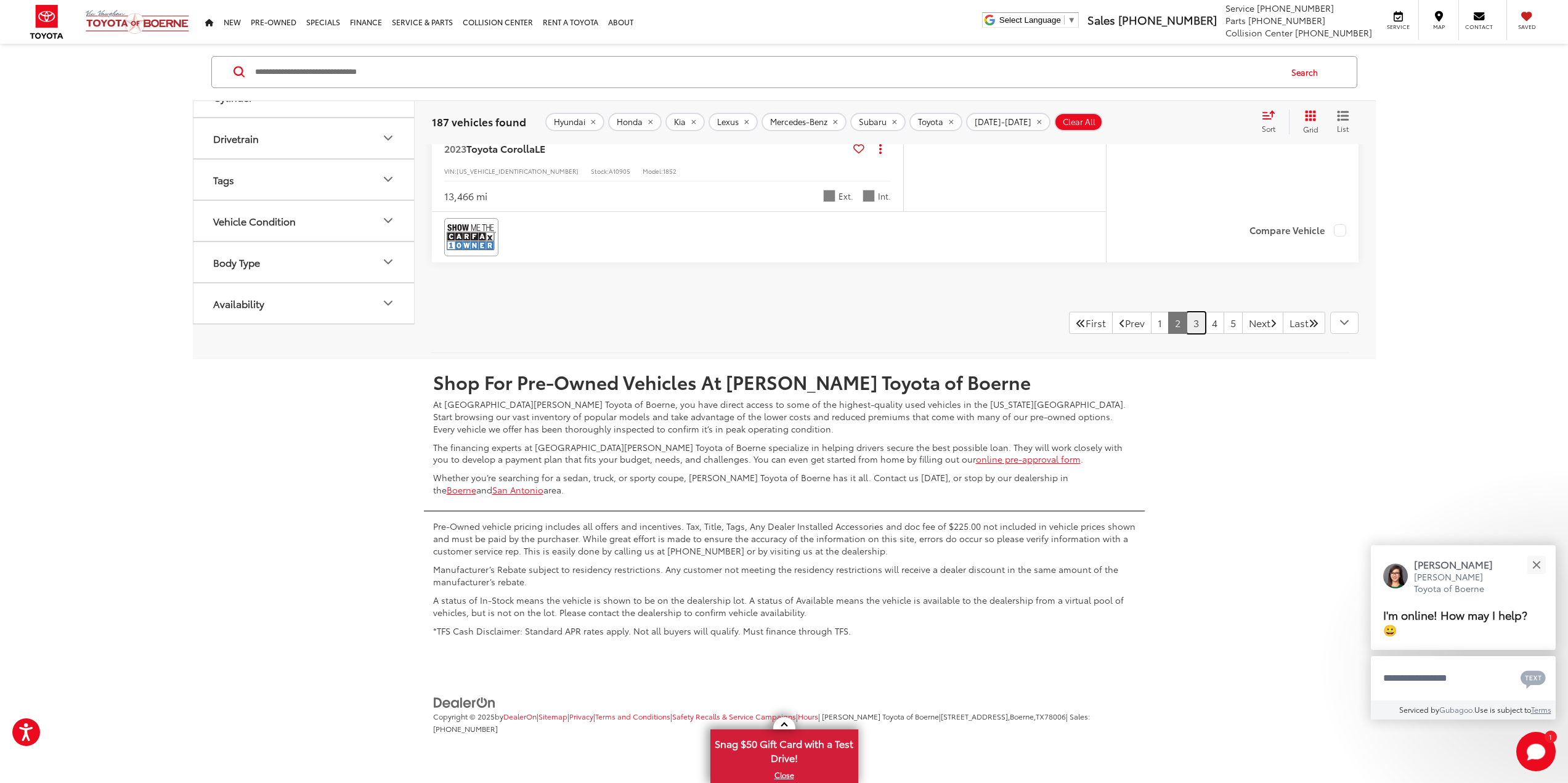
click at [1187, 324] on link "3" at bounding box center [1196, 323] width 19 height 22
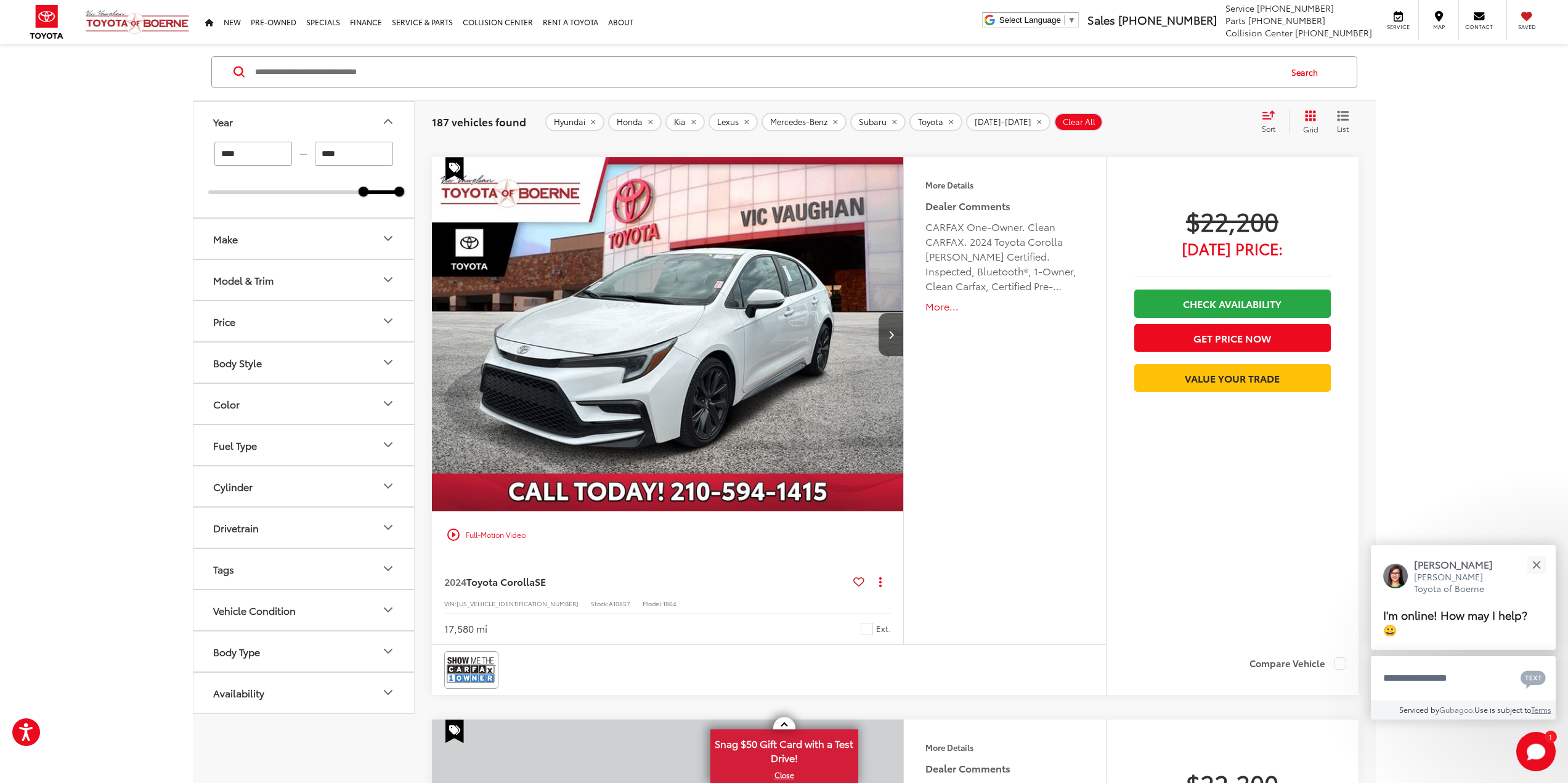
scroll to position [2791, 0]
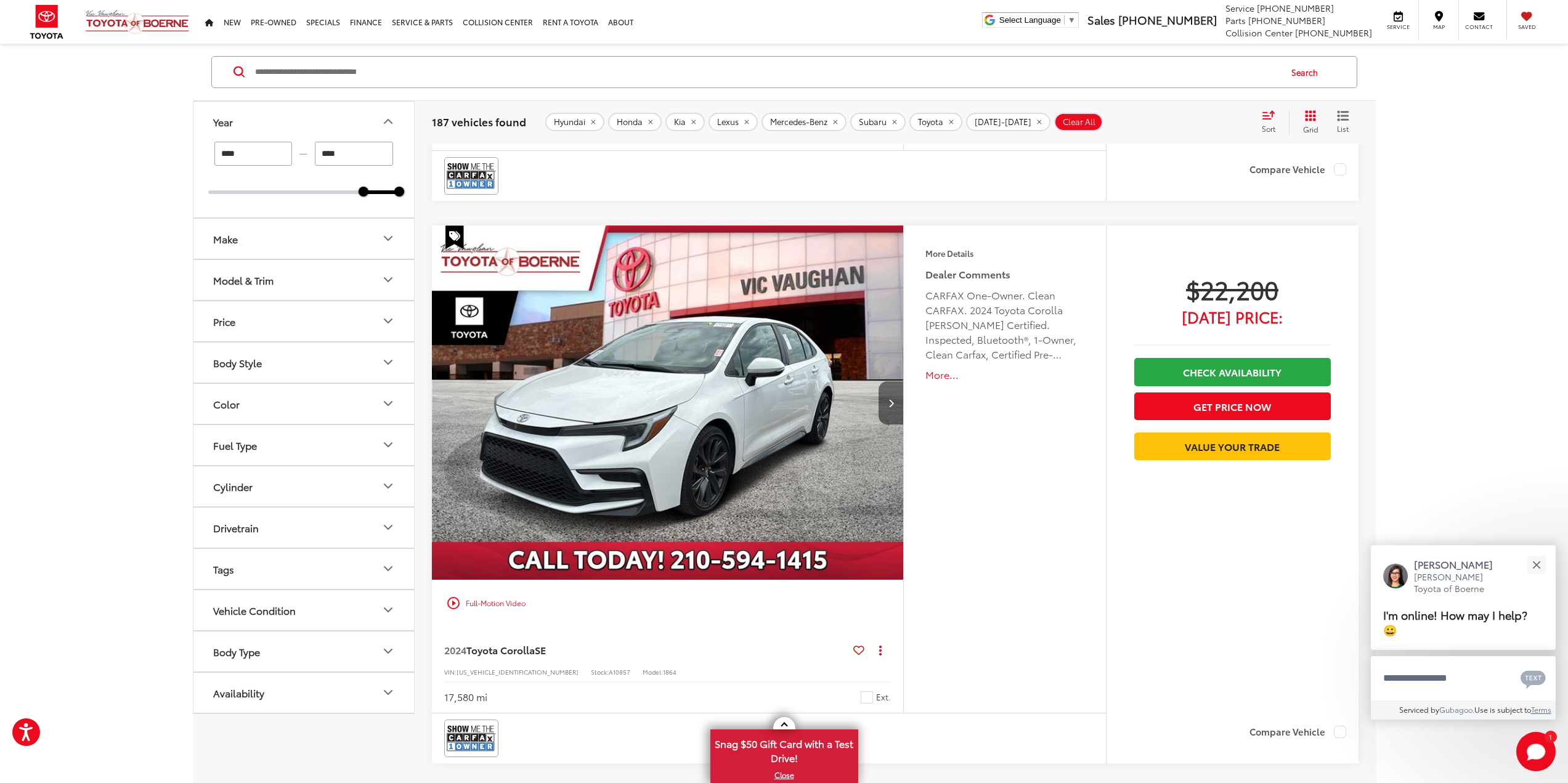
click at [886, 406] on button "Next image" at bounding box center [891, 403] width 24 height 44
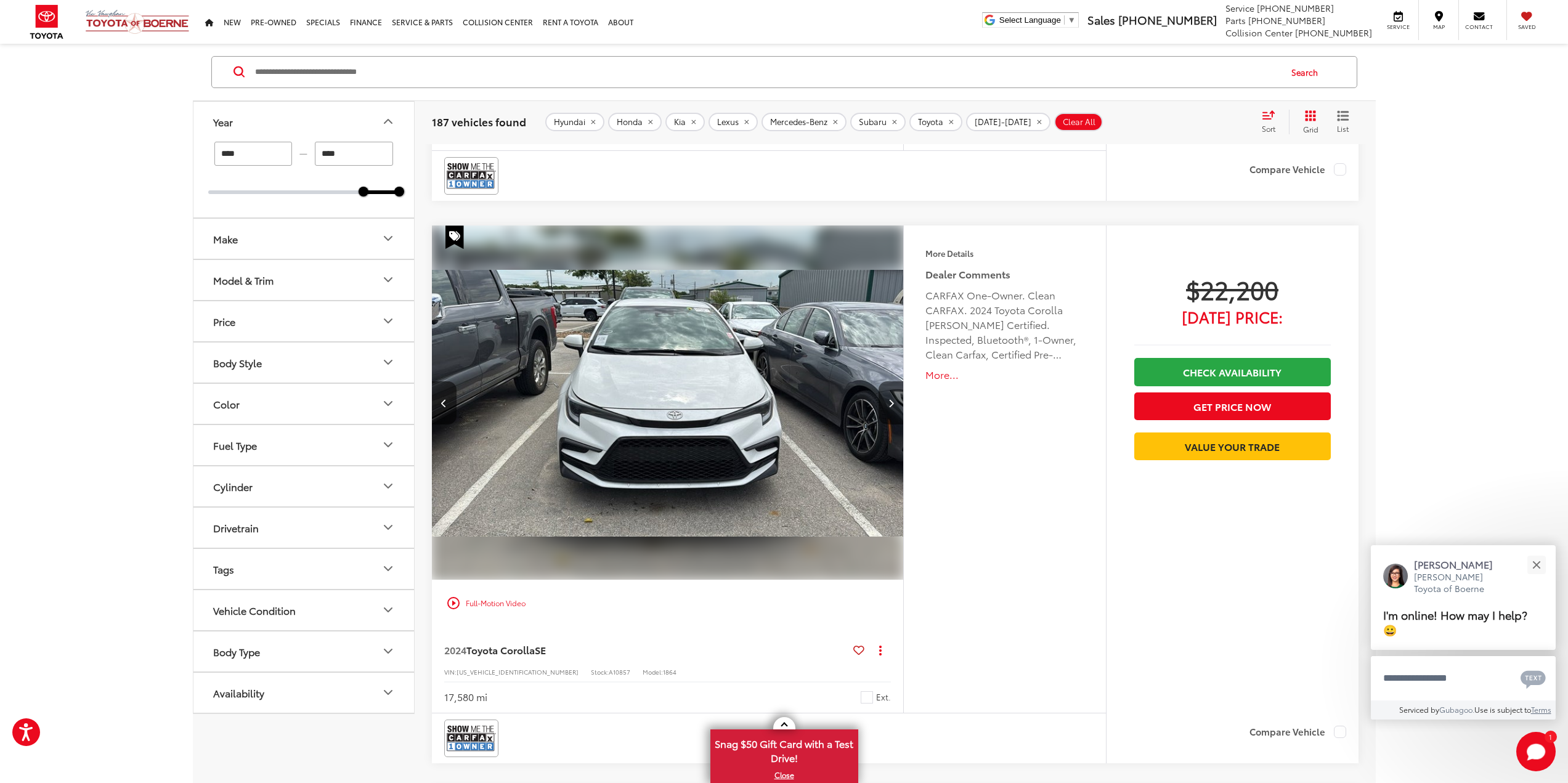
click at [886, 406] on button "Next image" at bounding box center [891, 403] width 24 height 44
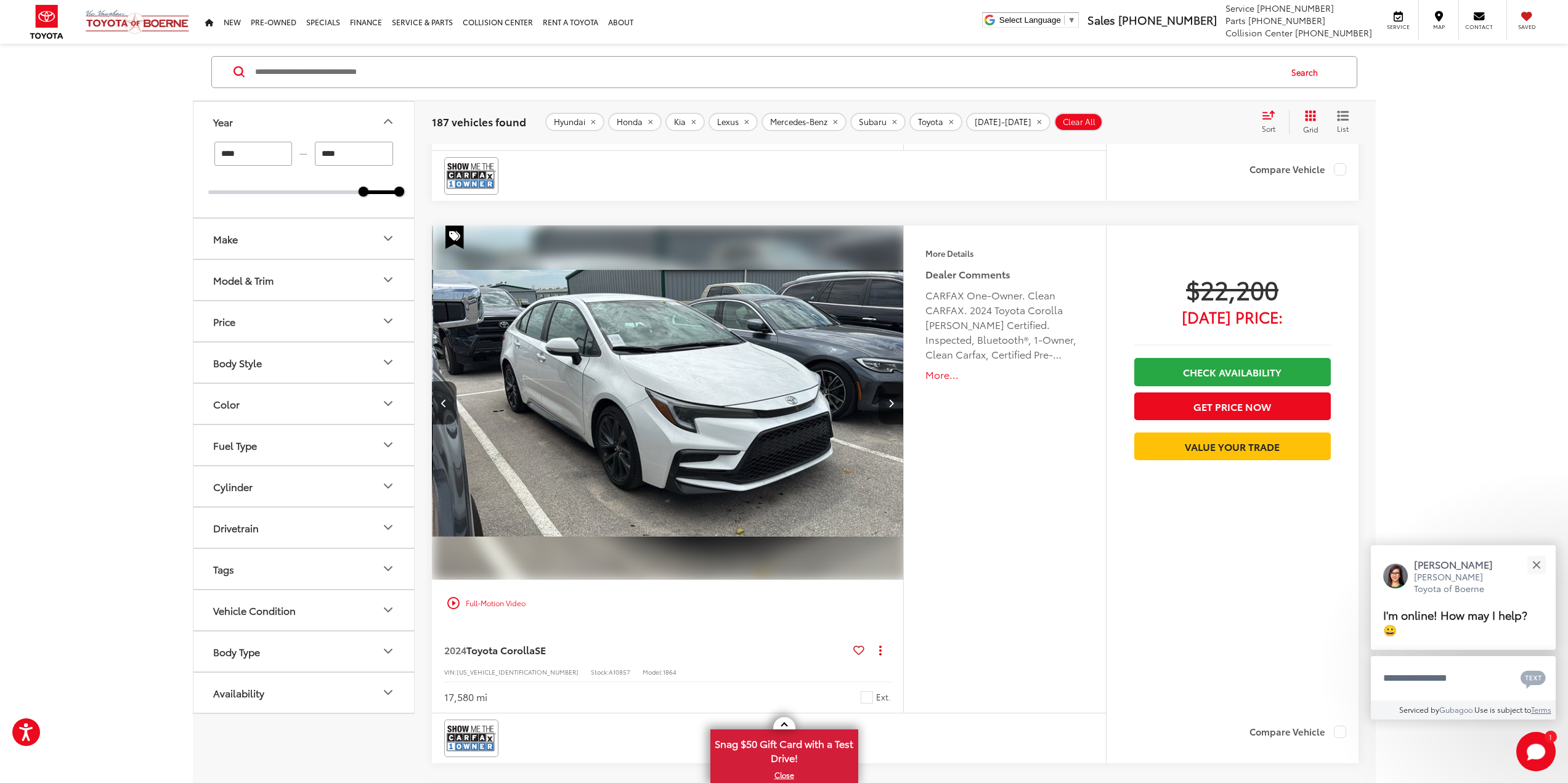
click at [886, 406] on button "Next image" at bounding box center [891, 403] width 24 height 44
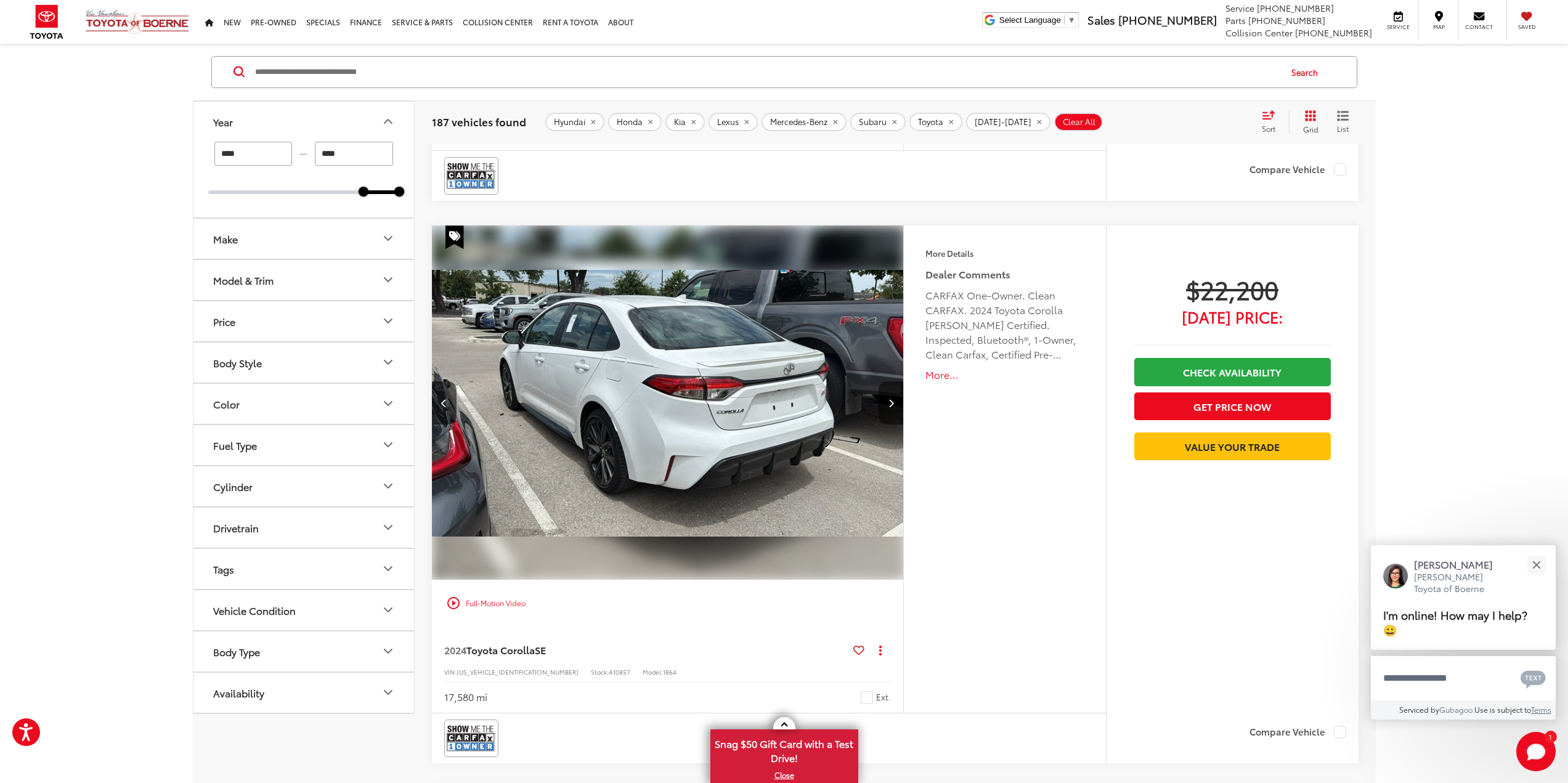
click at [886, 406] on button "Next image" at bounding box center [891, 403] width 24 height 44
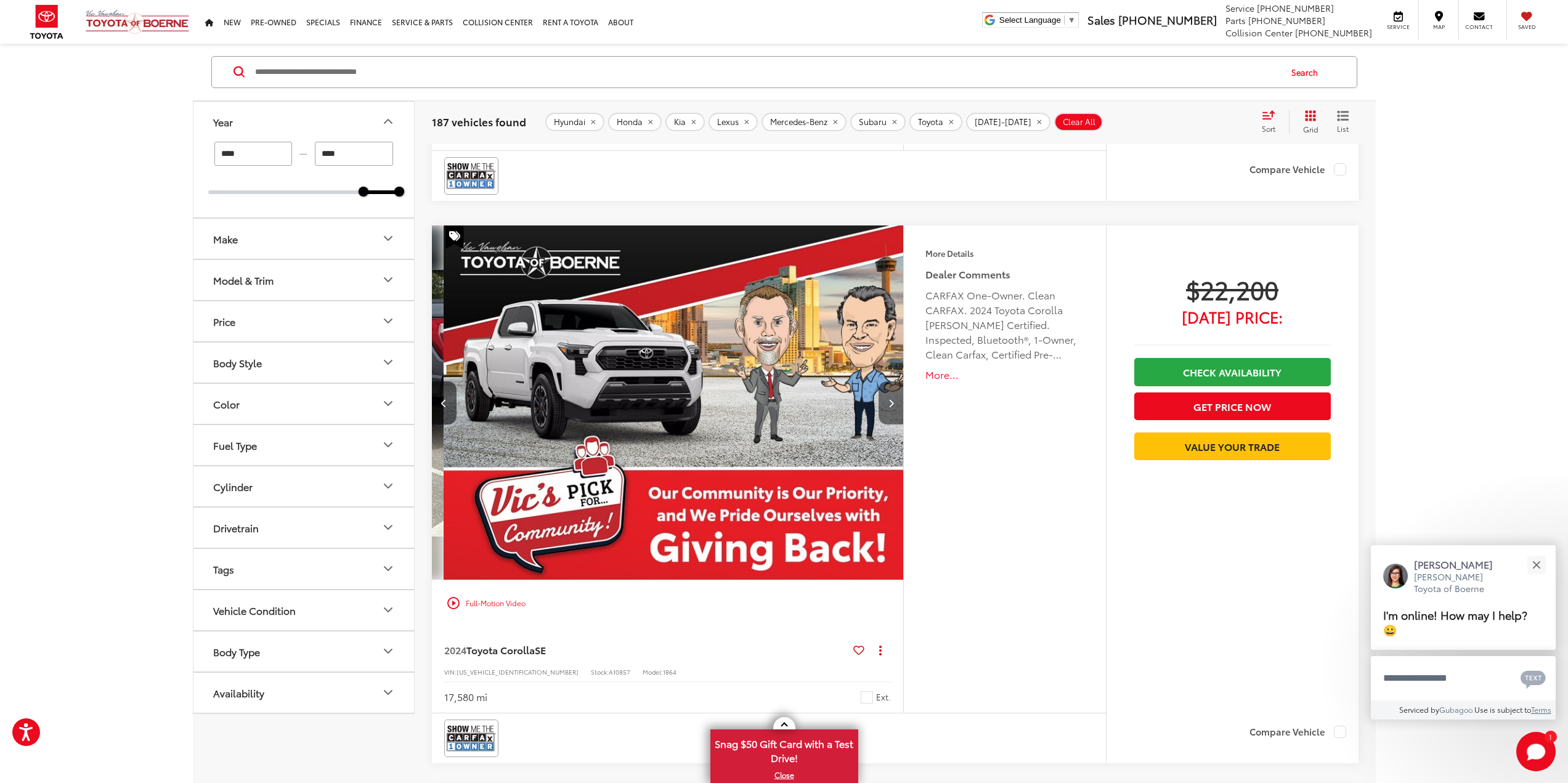
click at [886, 406] on button "Next image" at bounding box center [891, 403] width 24 height 44
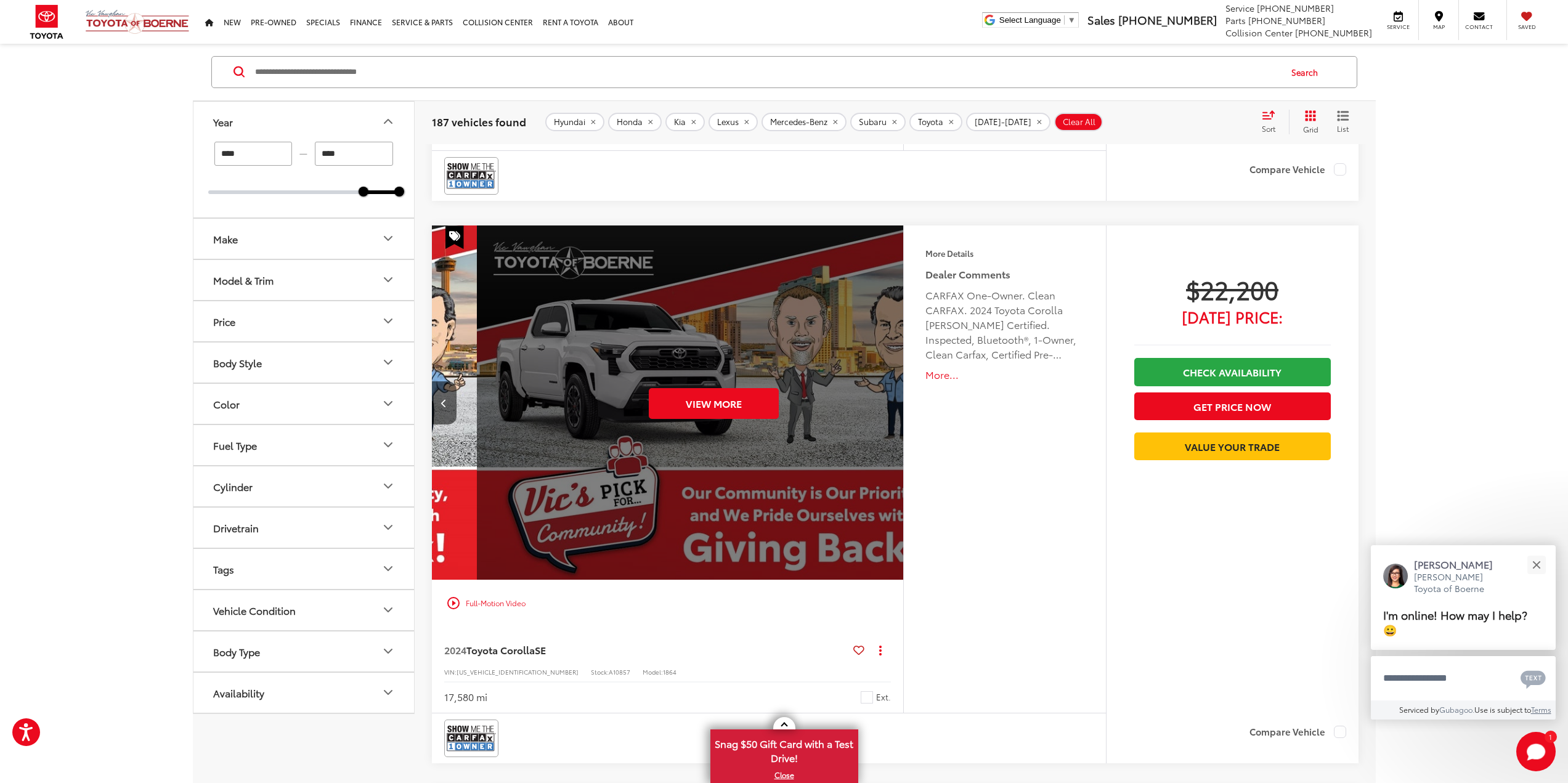
scroll to position [0, 2367]
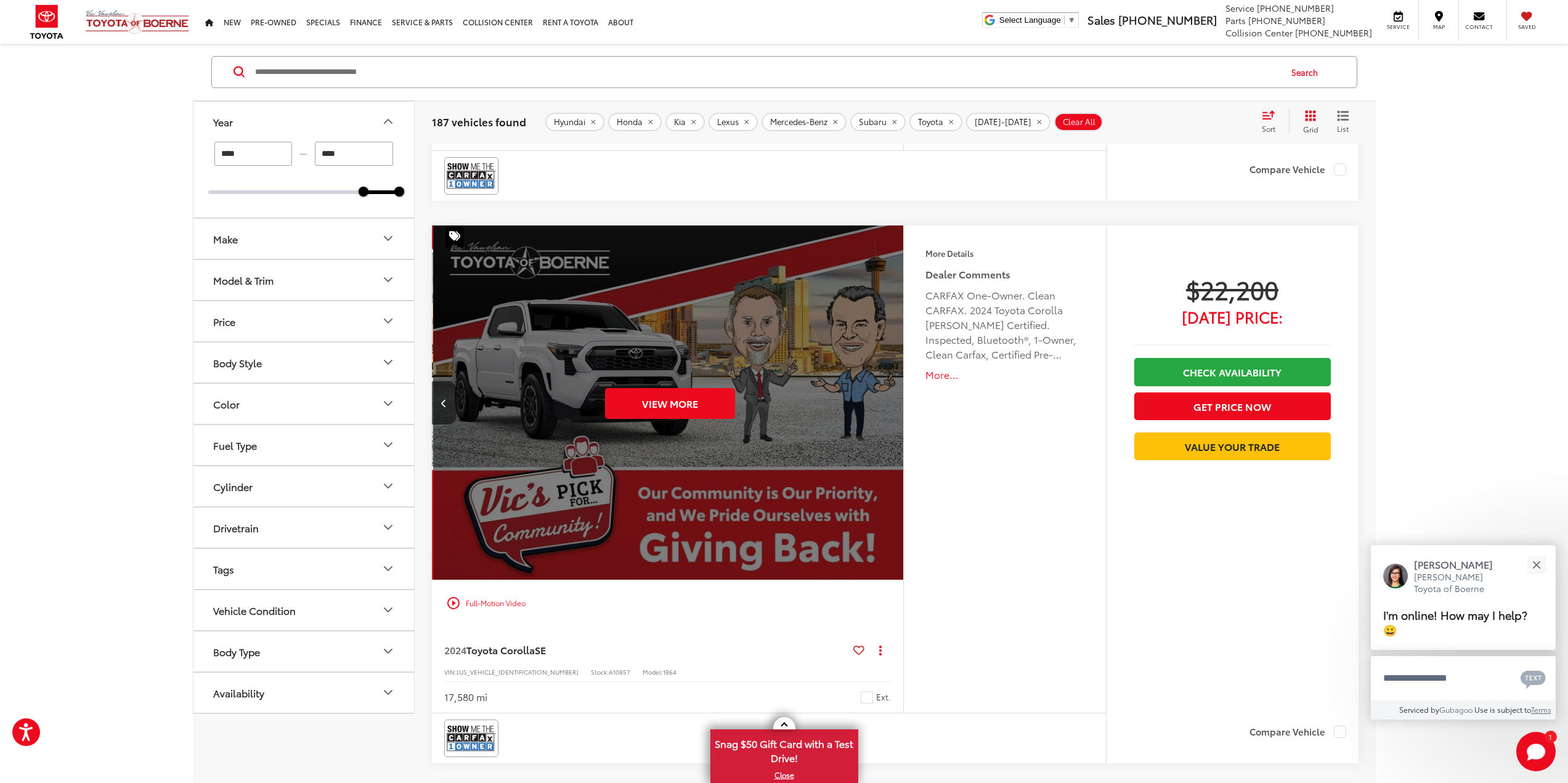
click at [886, 406] on div "View More" at bounding box center [670, 403] width 474 height 355
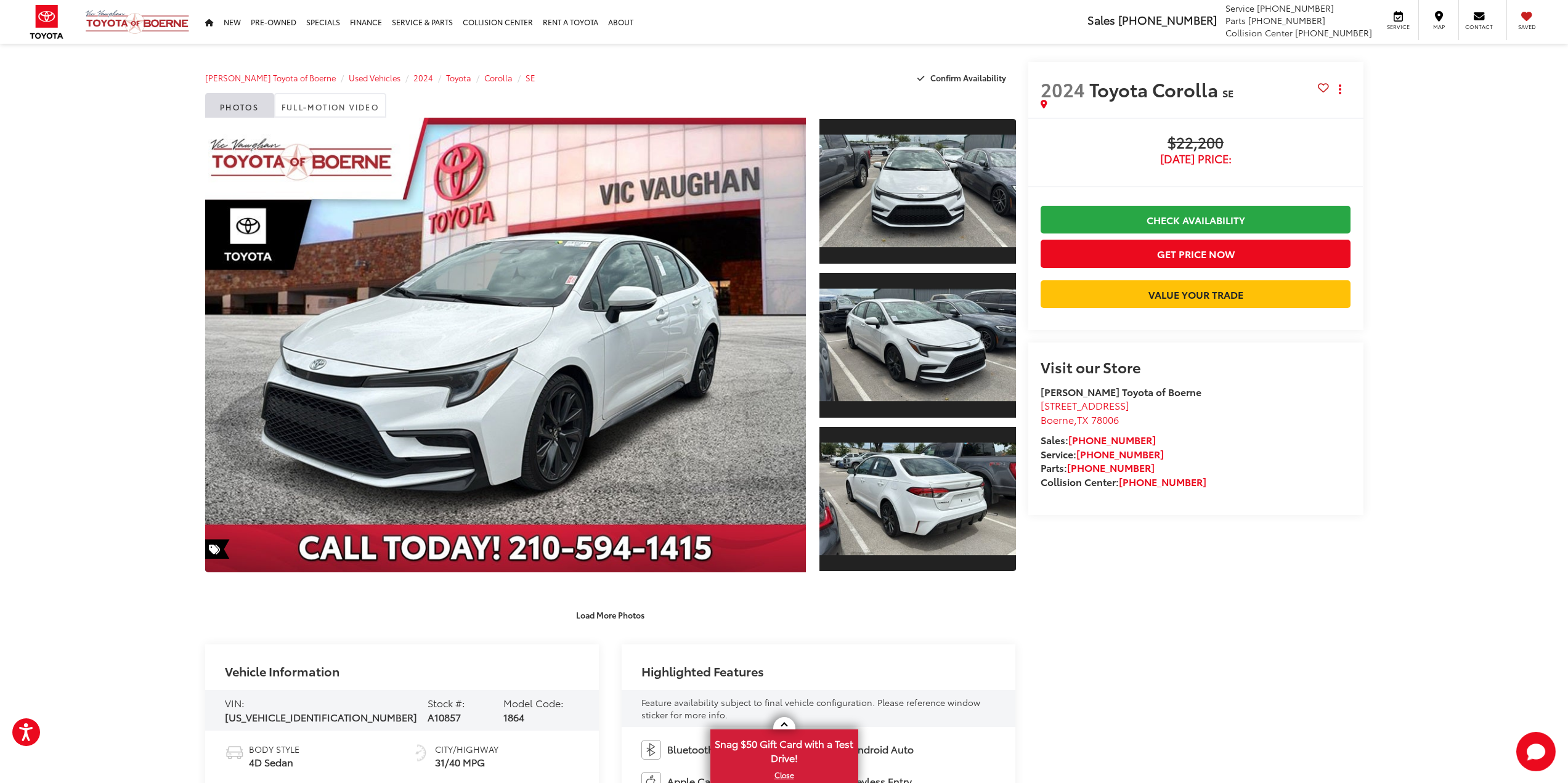
click at [622, 588] on div "1 / 36 Load More Photos" at bounding box center [610, 372] width 811 height 508
click at [619, 612] on button "Load More Photos" at bounding box center [610, 614] width 86 height 22
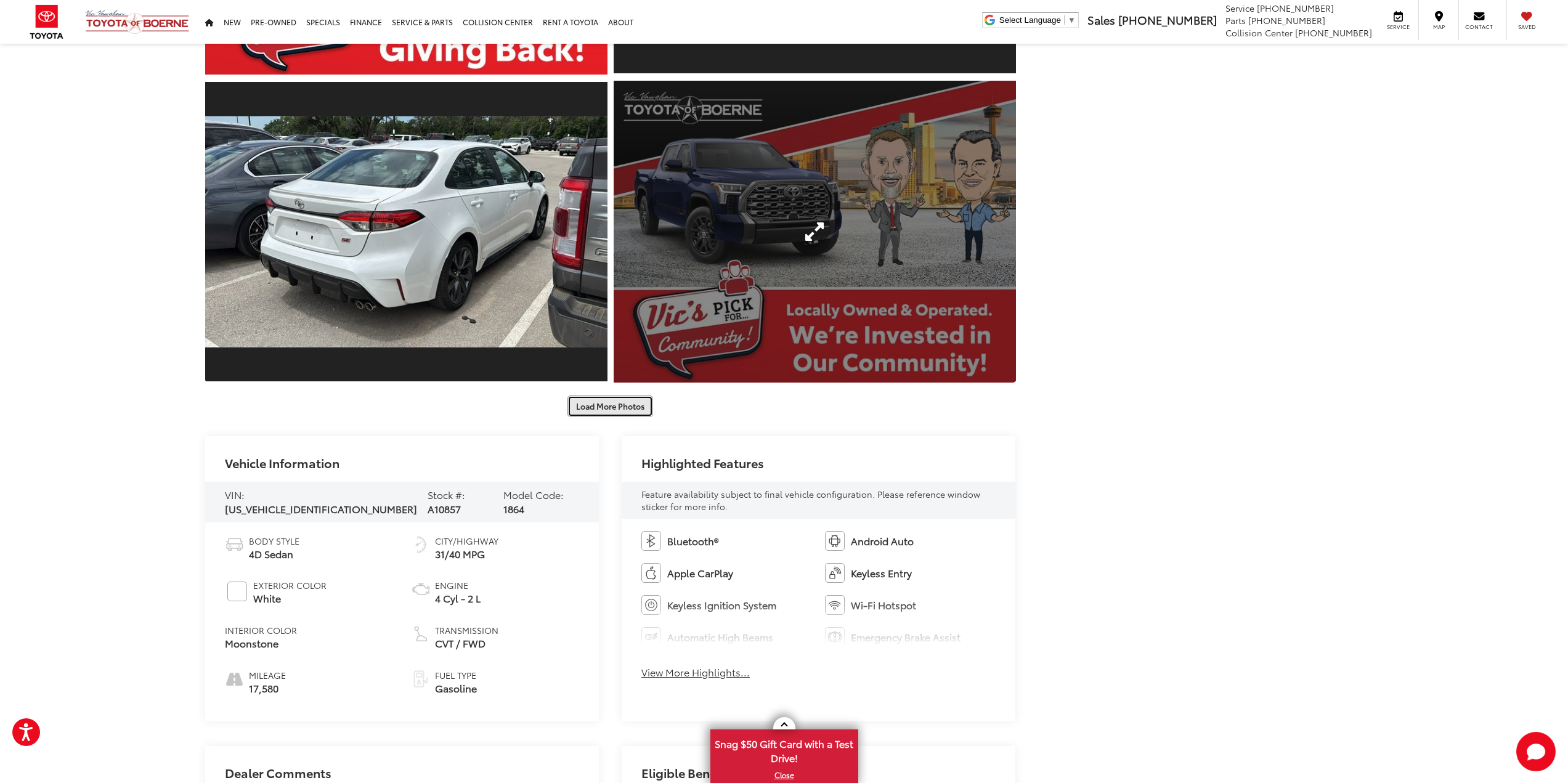
scroll to position [863, 0]
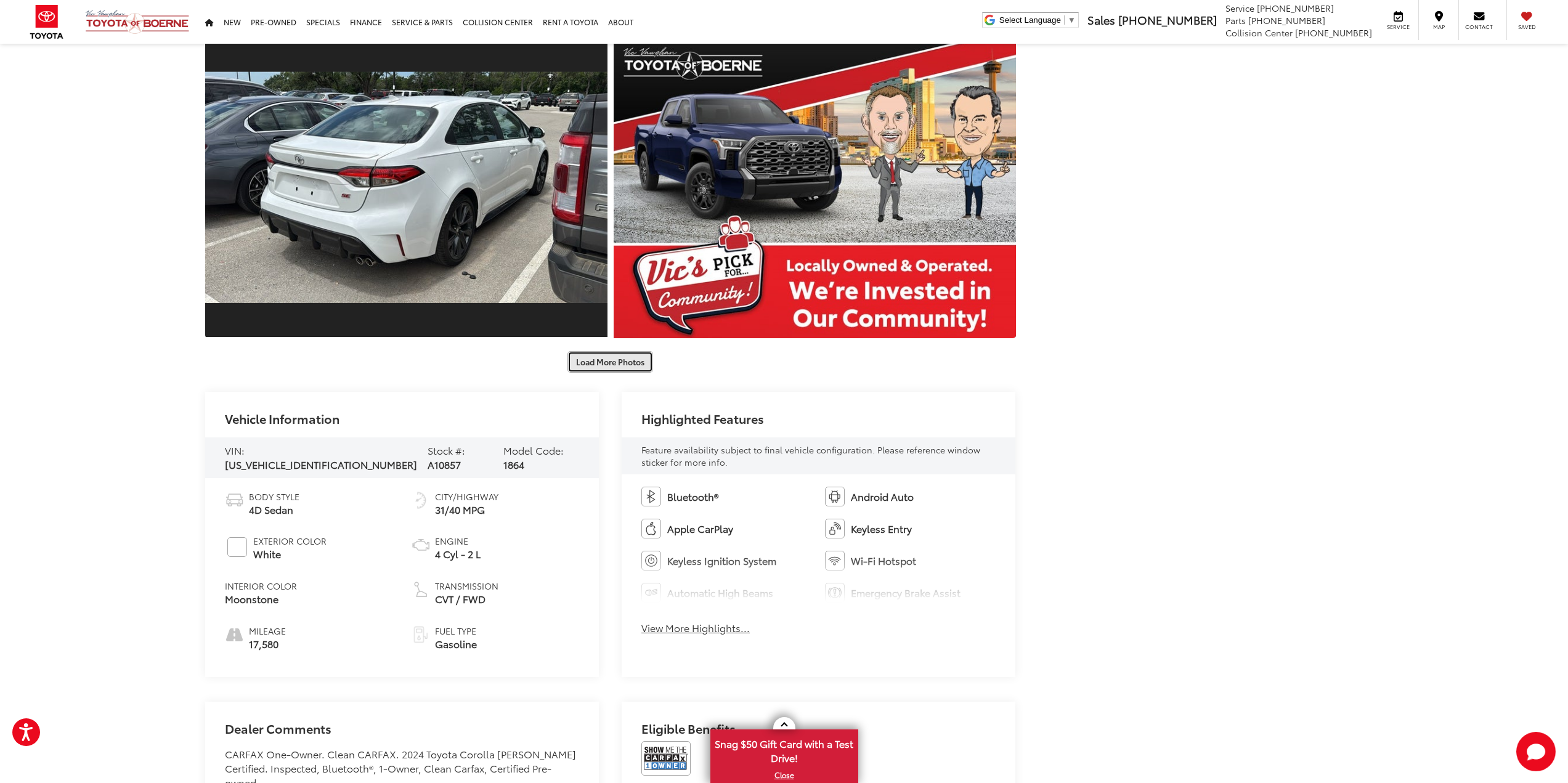
click at [636, 363] on button "Load More Photos" at bounding box center [610, 362] width 86 height 22
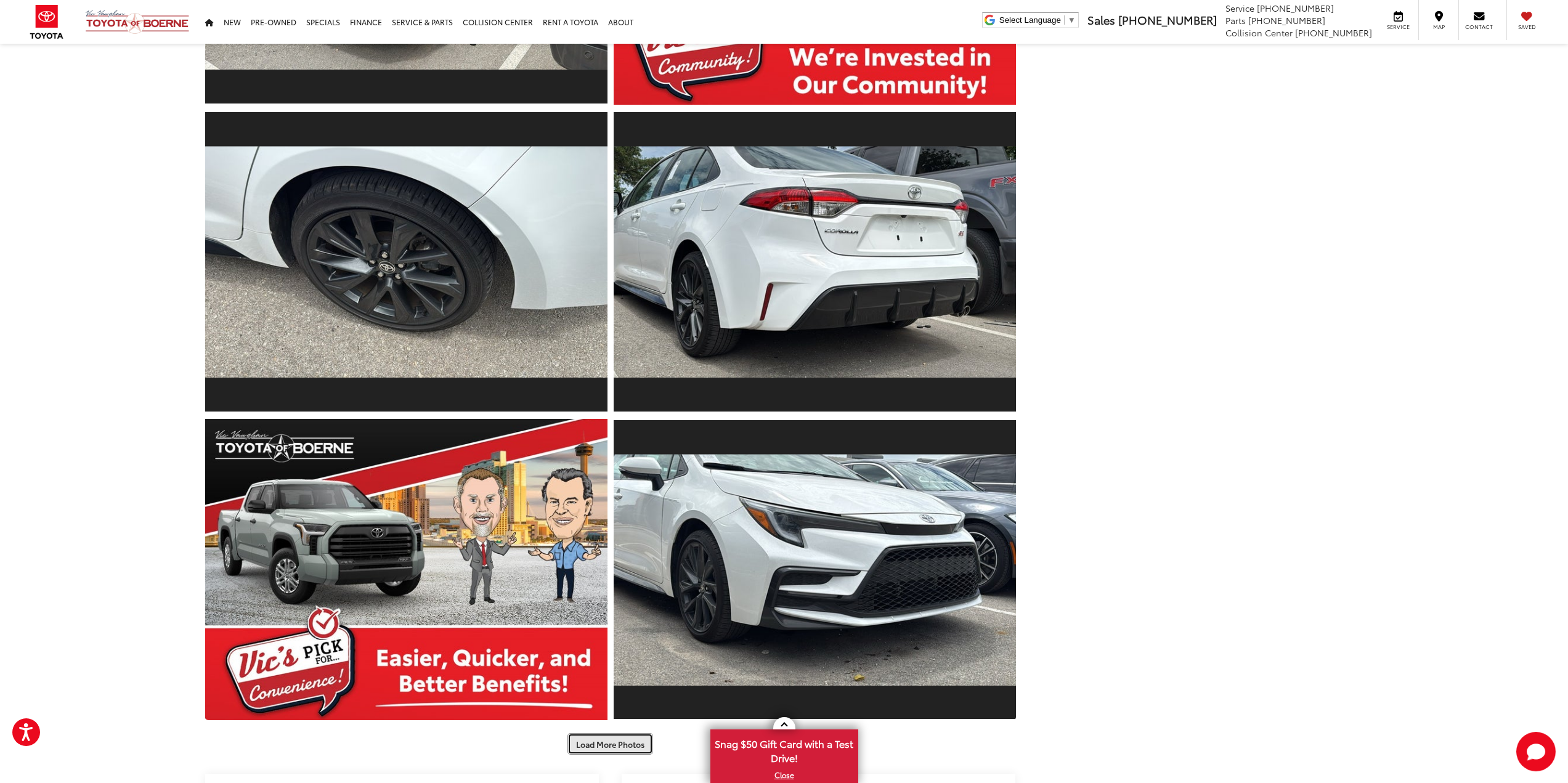
scroll to position [1417, 0]
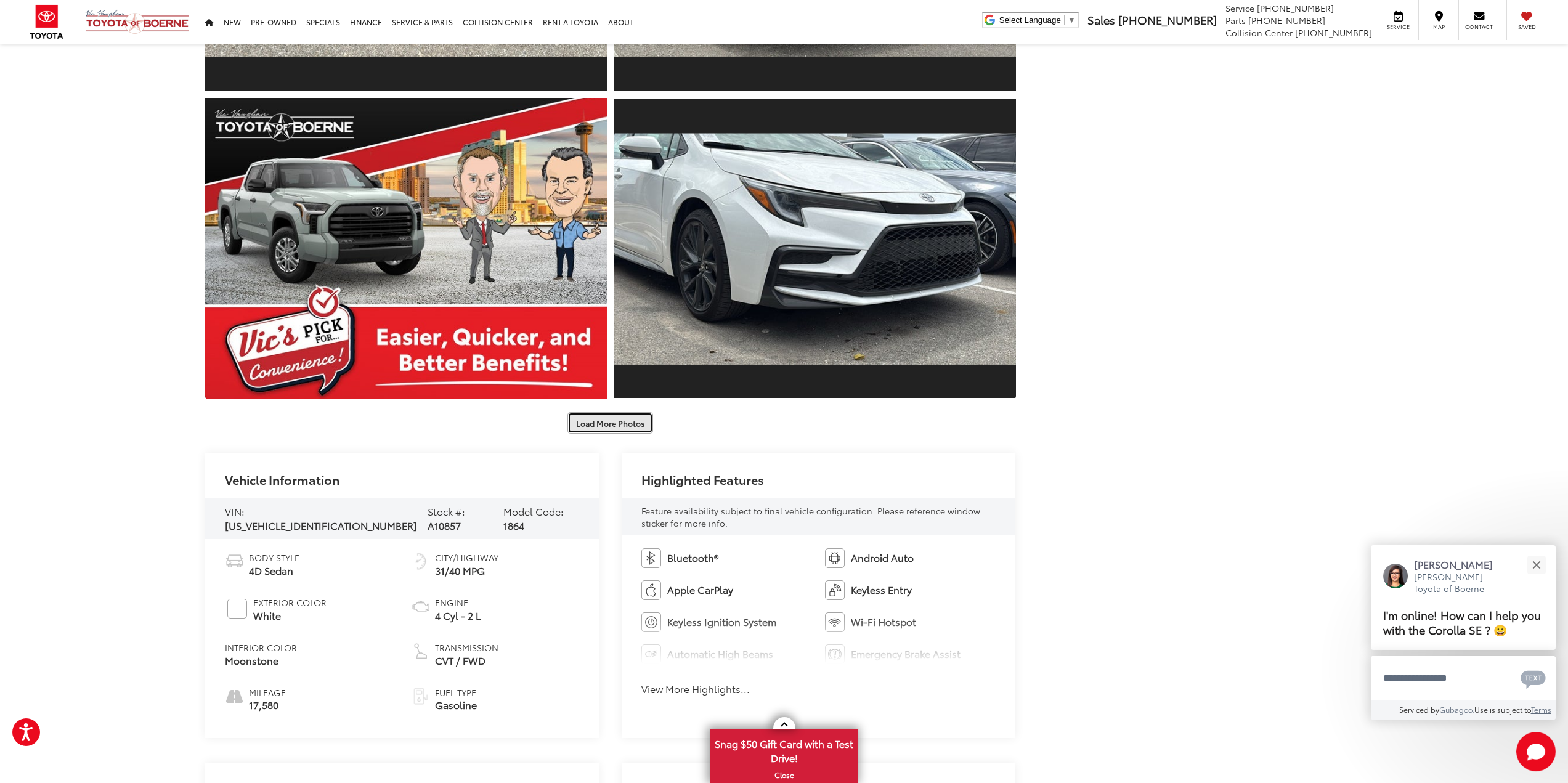
click at [630, 421] on button "Load More Photos" at bounding box center [610, 423] width 86 height 22
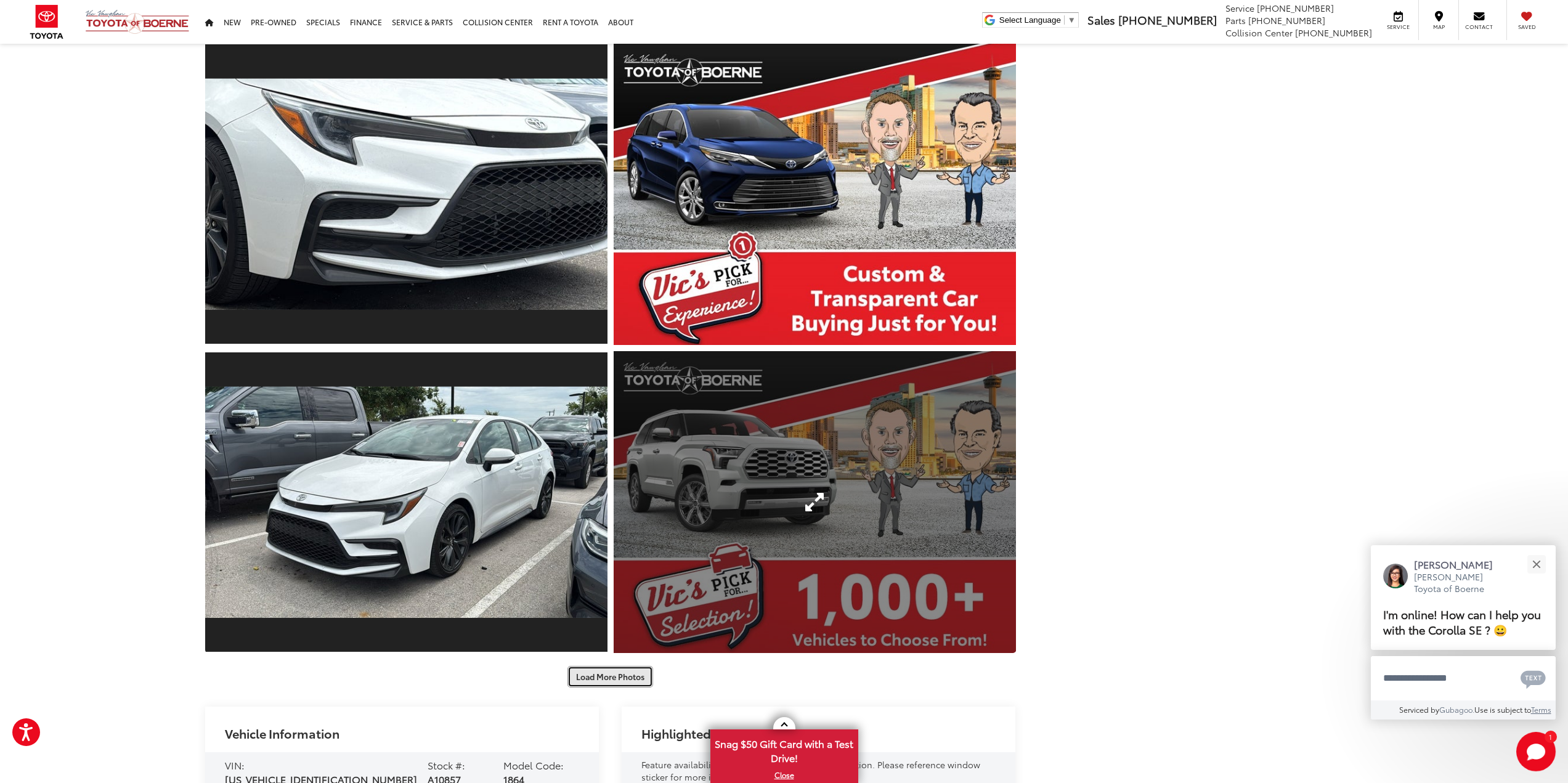
scroll to position [2157, 0]
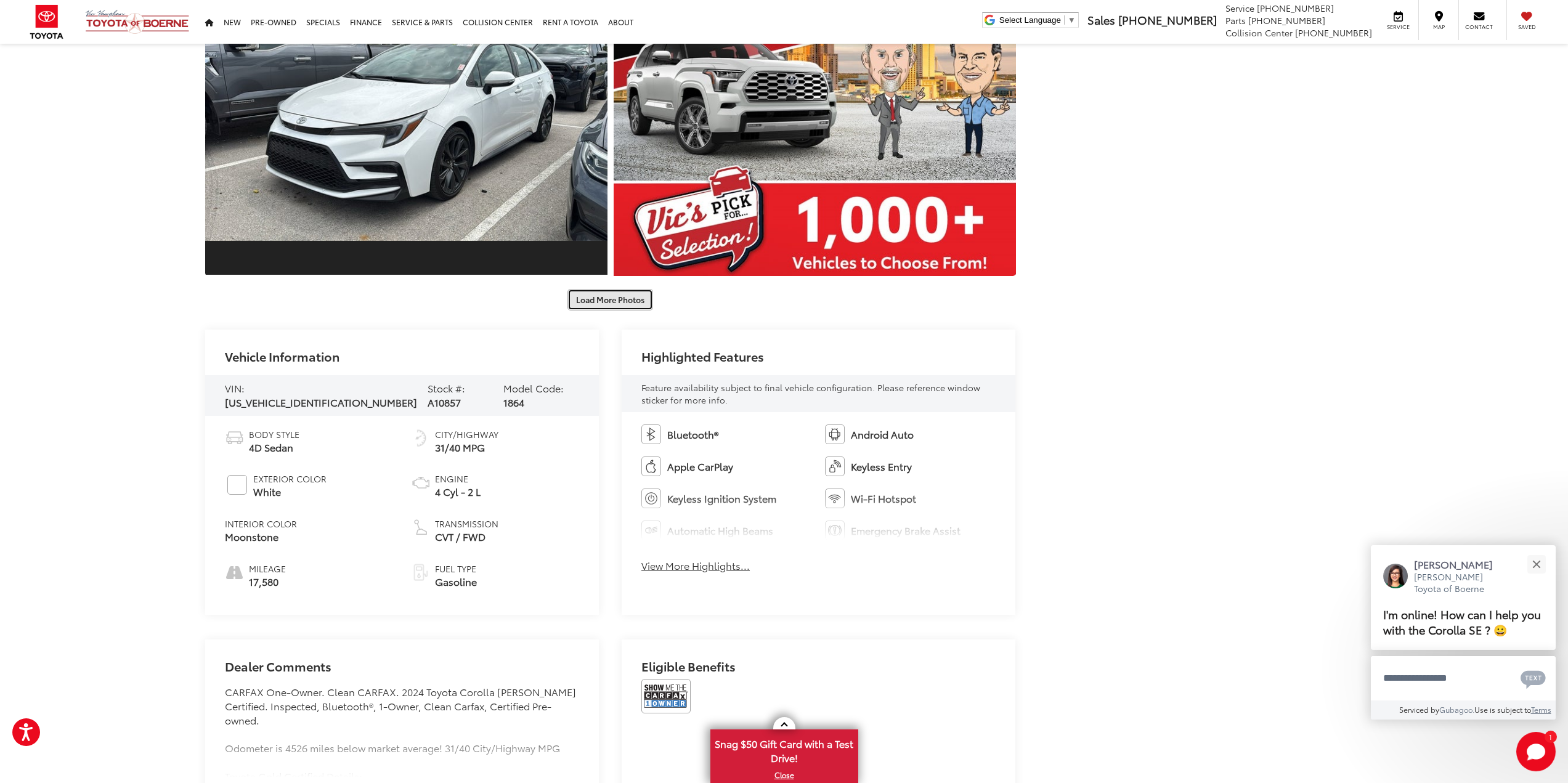
click at [622, 307] on button "Load More Photos" at bounding box center [610, 300] width 86 height 22
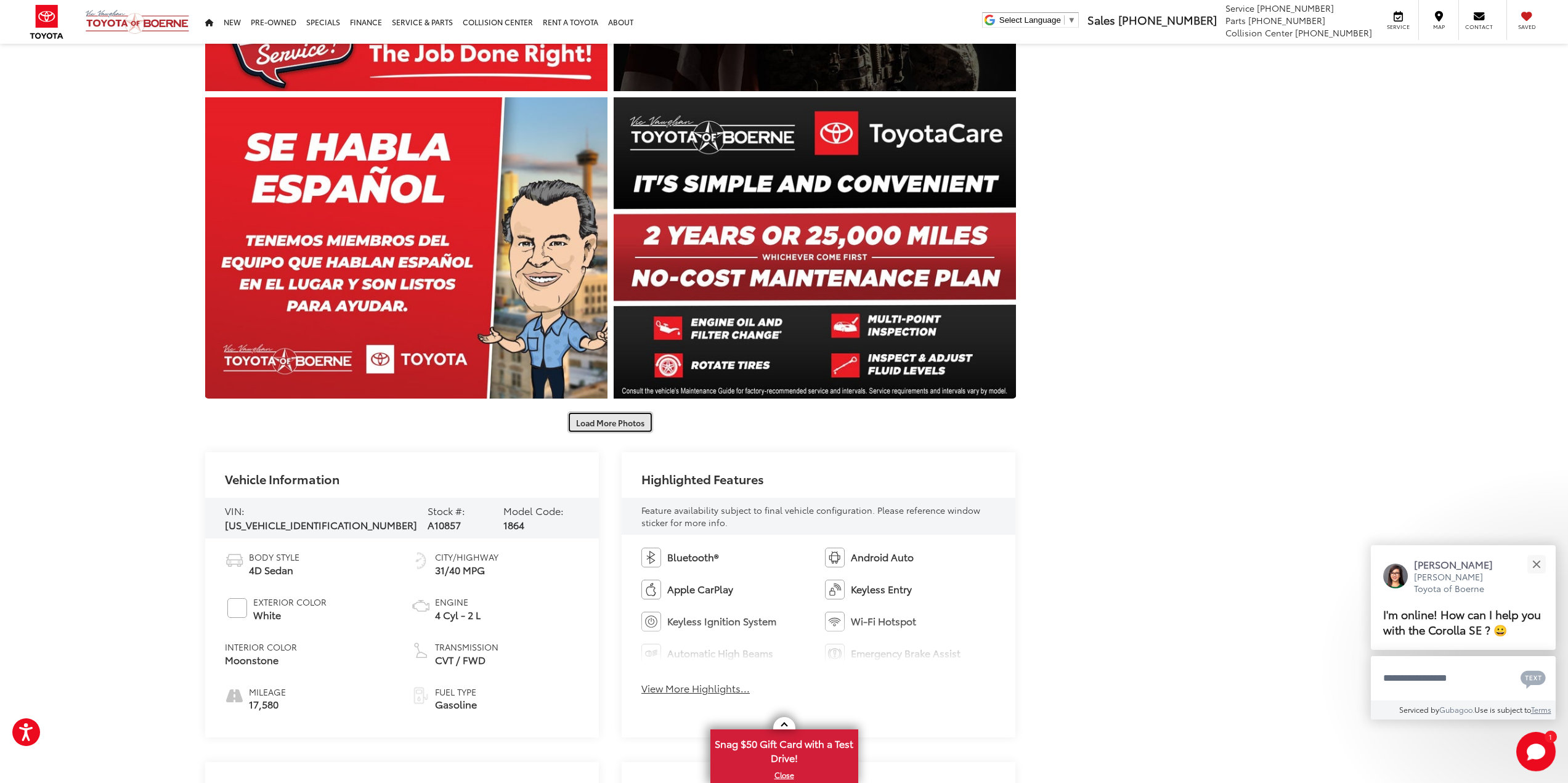
click at [633, 420] on button "Load More Photos" at bounding box center [610, 422] width 86 height 22
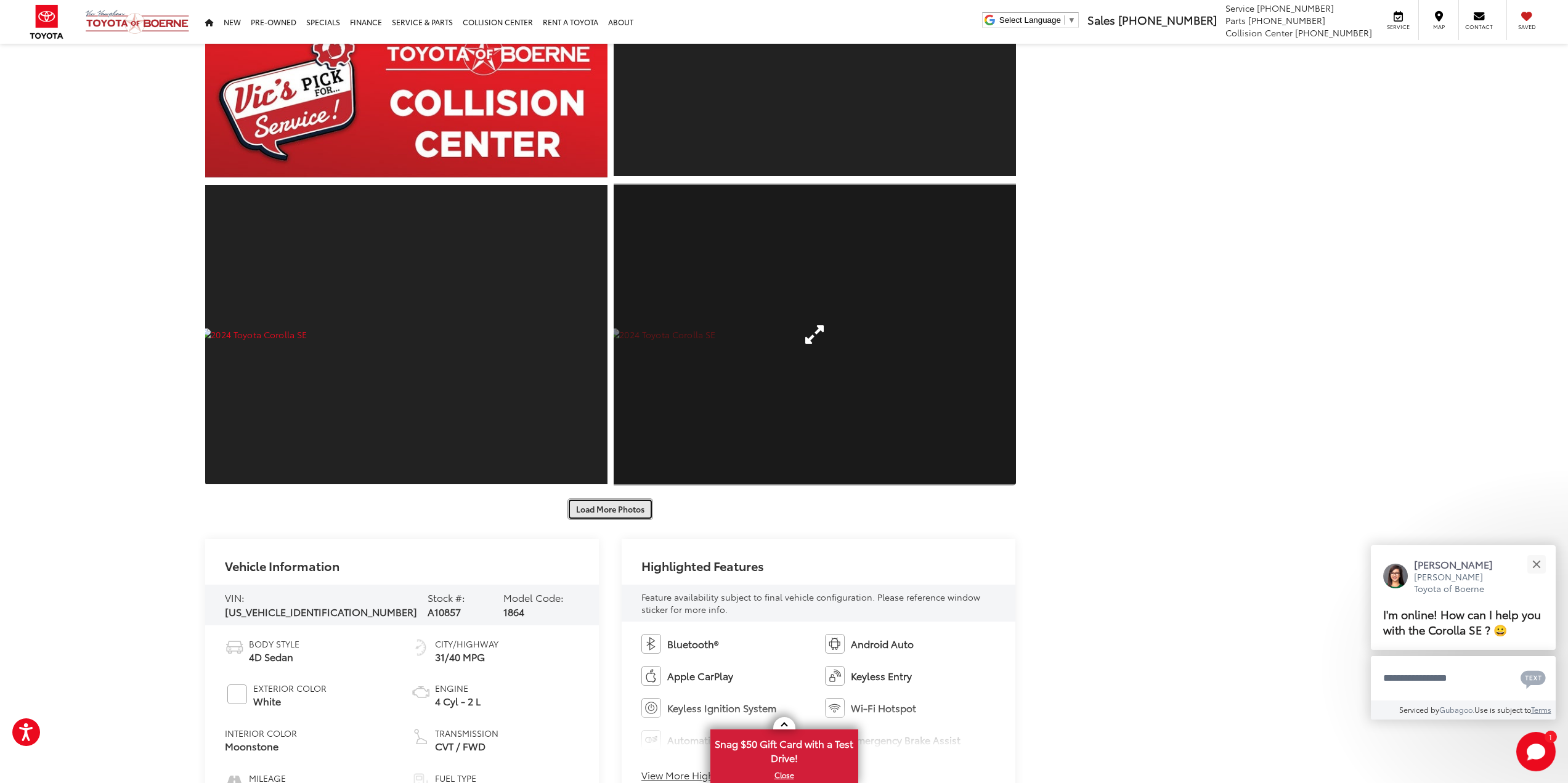
scroll to position [3204, 0]
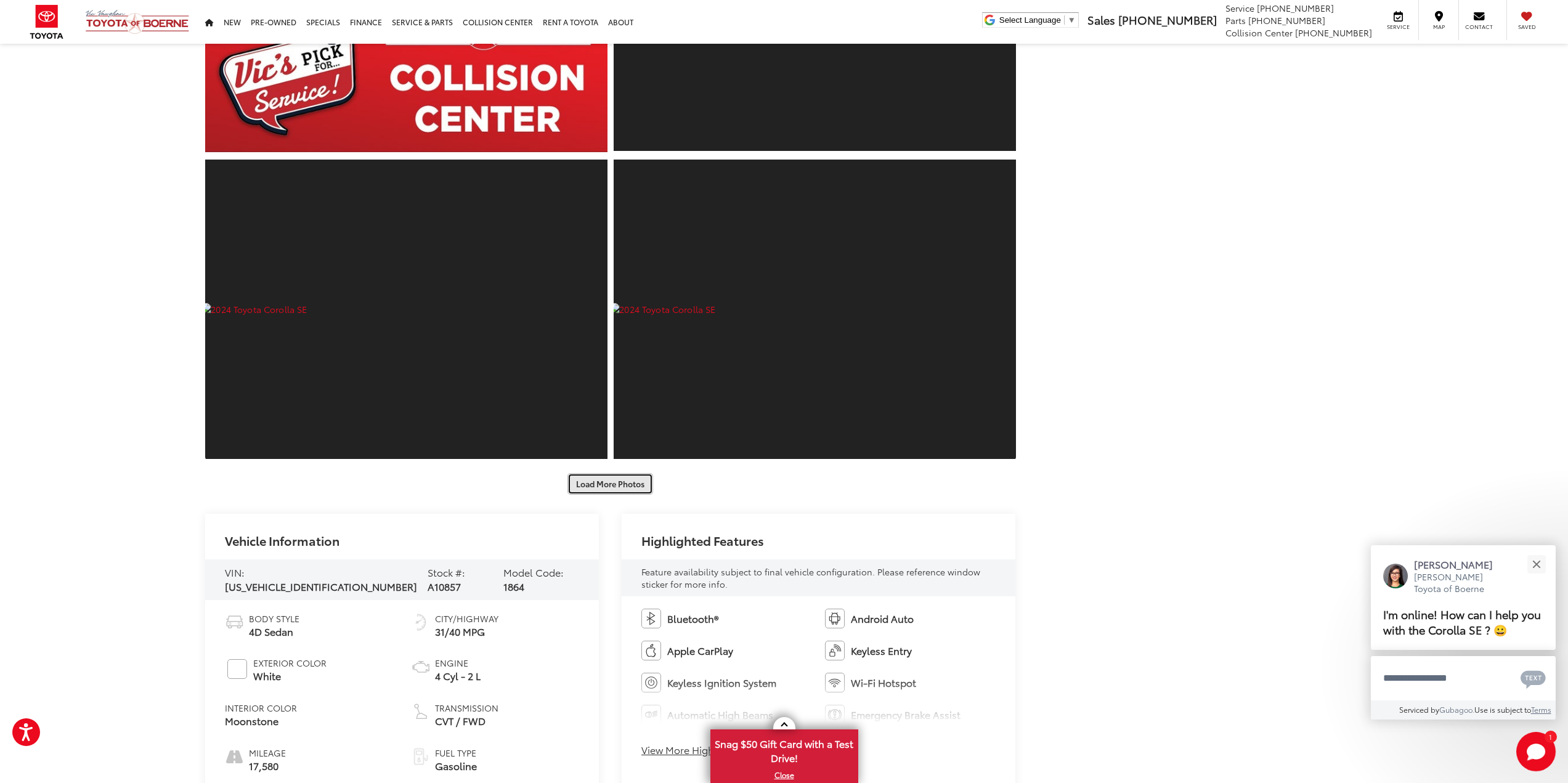
click at [618, 484] on button "Load More Photos" at bounding box center [610, 484] width 86 height 22
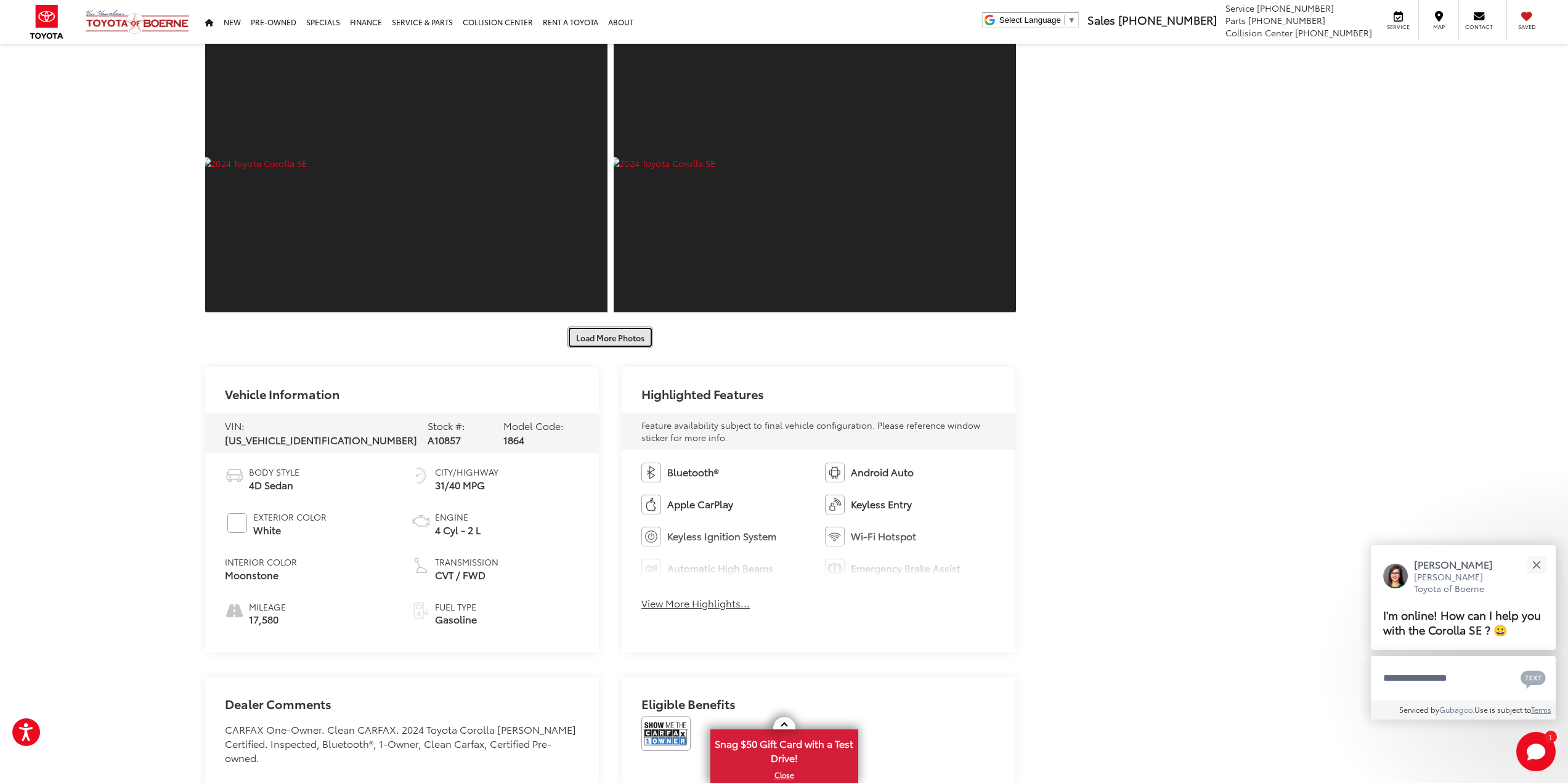
scroll to position [4006, 0]
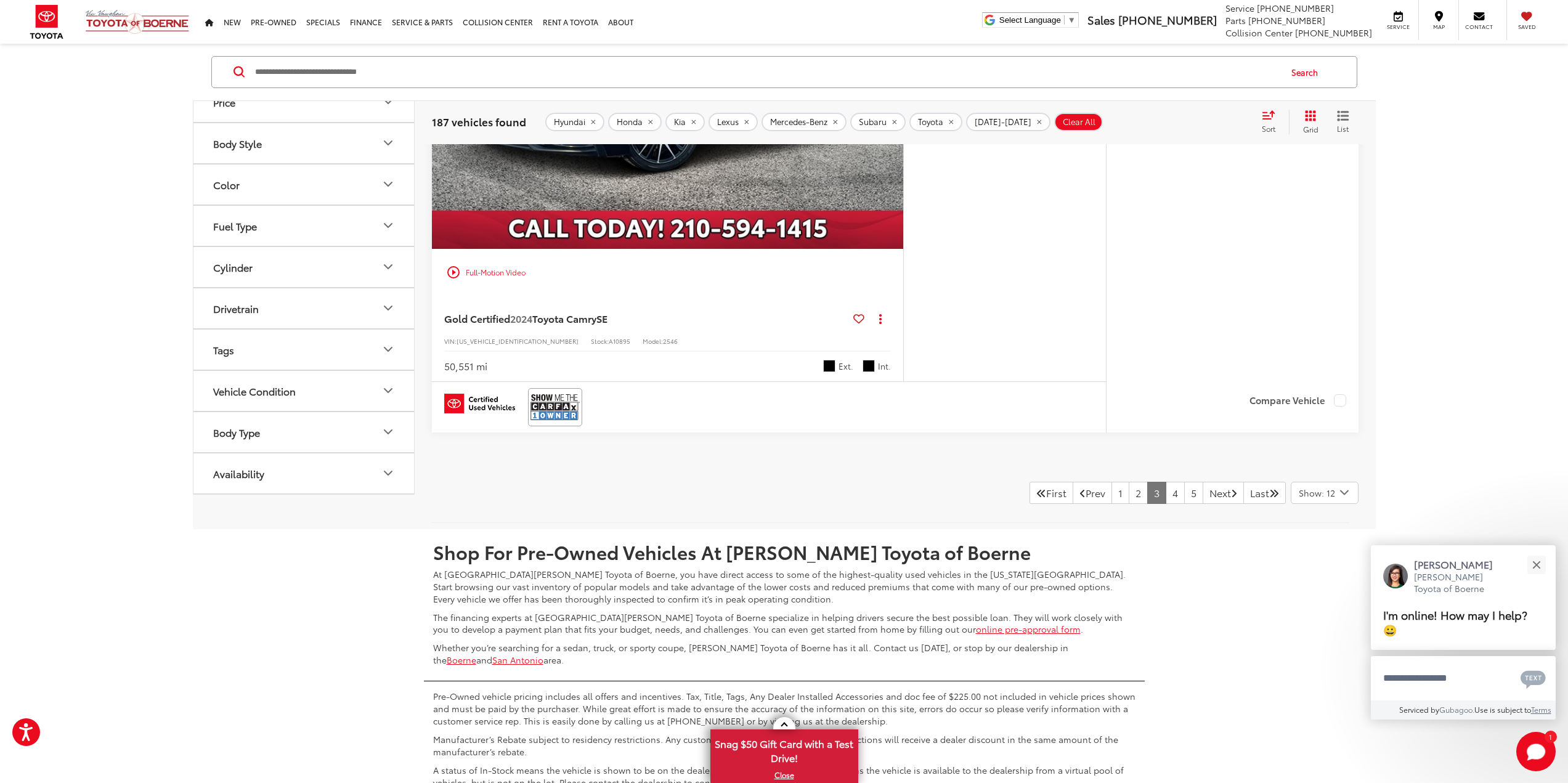
scroll to position [6624, 0]
